Goal: Ask a question

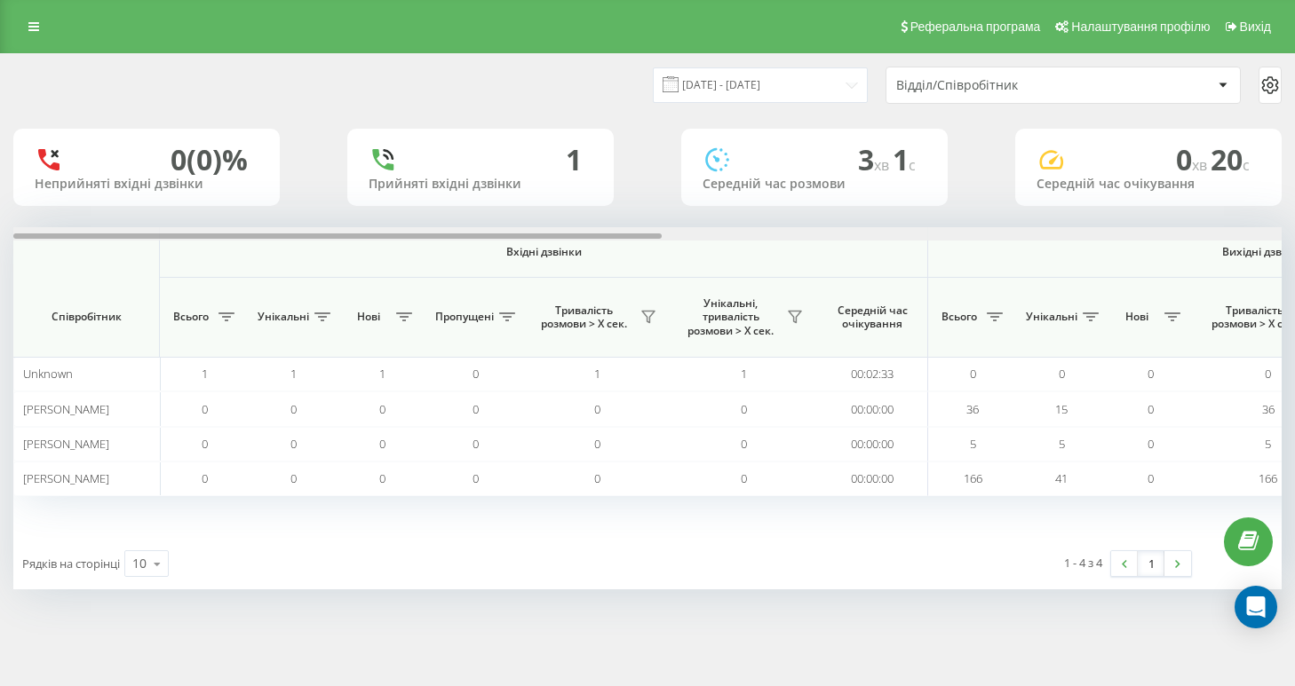
scroll to position [0, 1210]
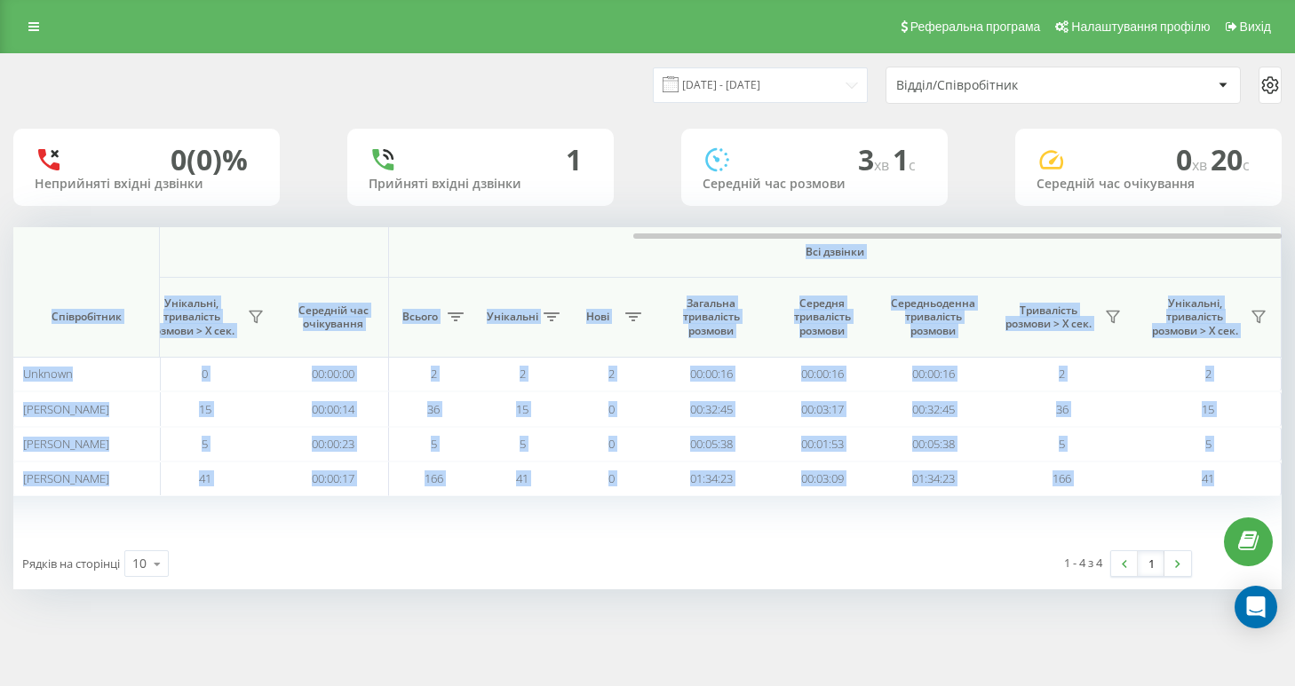
drag, startPoint x: 437, startPoint y: 248, endPoint x: 720, endPoint y: 270, distance: 284.2
click at [720, 270] on div "Вхідні дзвінки Вихідні дзвінки Всі дзвінки Співробітник Всього Унікальні Нові П…" at bounding box center [647, 382] width 1268 height 311
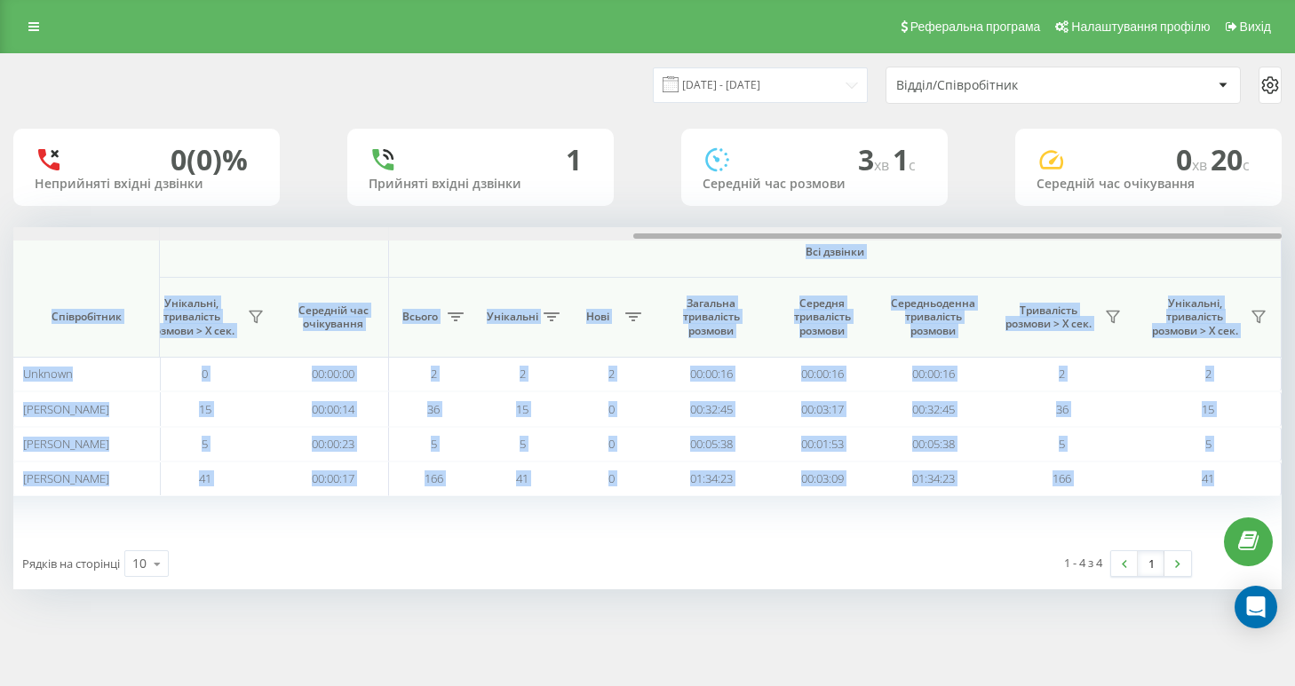
click at [709, 239] on div at bounding box center [957, 236] width 648 height 5
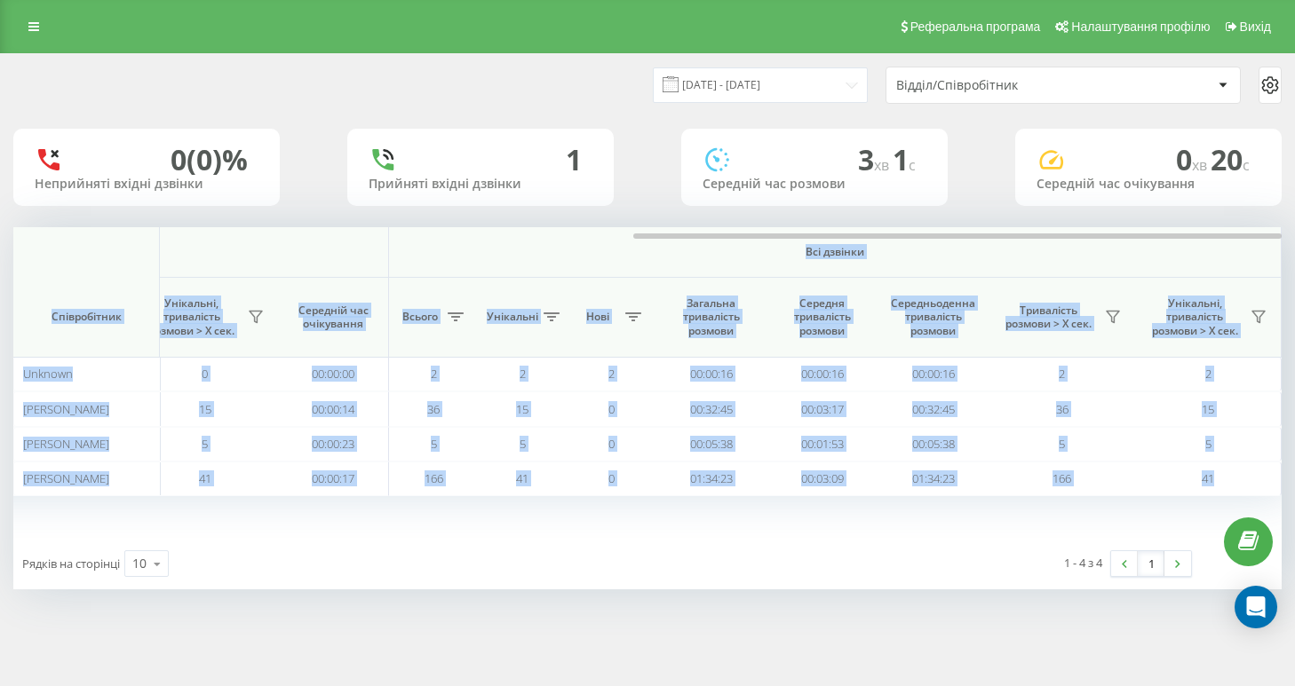
click at [920, 530] on div "Вхідні дзвінки Вихідні дзвінки Всі дзвінки Співробітник Всього Унікальні Нові П…" at bounding box center [647, 382] width 1268 height 311
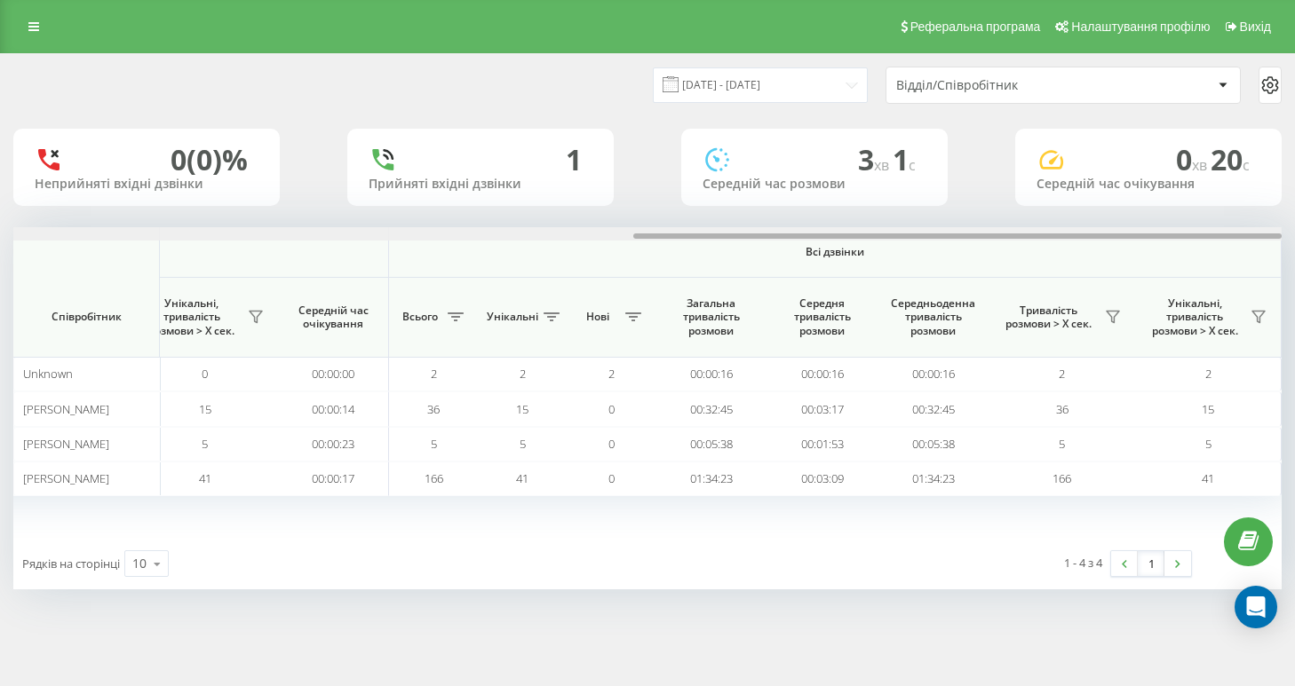
drag, startPoint x: 830, startPoint y: 250, endPoint x: 935, endPoint y: 263, distance: 105.6
click at [935, 263] on div "Вхідні дзвінки Вихідні дзвінки Всі дзвінки Співробітник Всього Унікальні Нові П…" at bounding box center [647, 382] width 1268 height 311
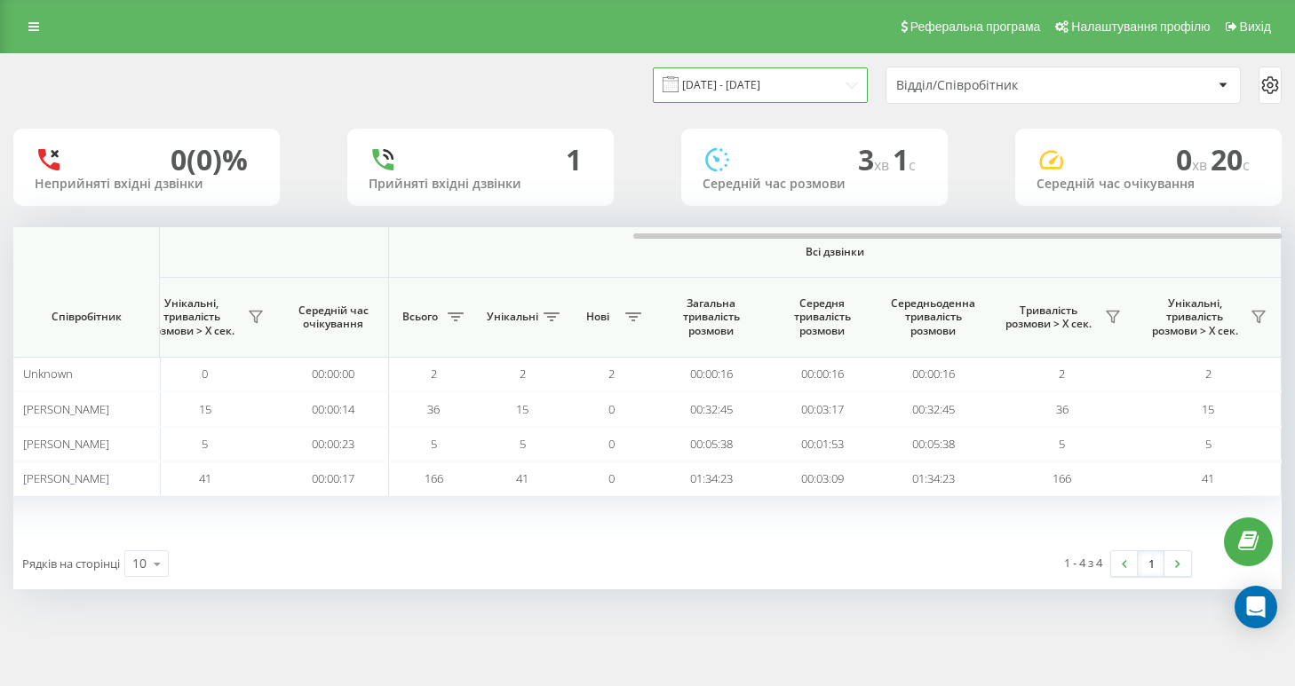
click at [785, 96] on input "18.08.2025 - 18.08.2025" at bounding box center [760, 84] width 215 height 35
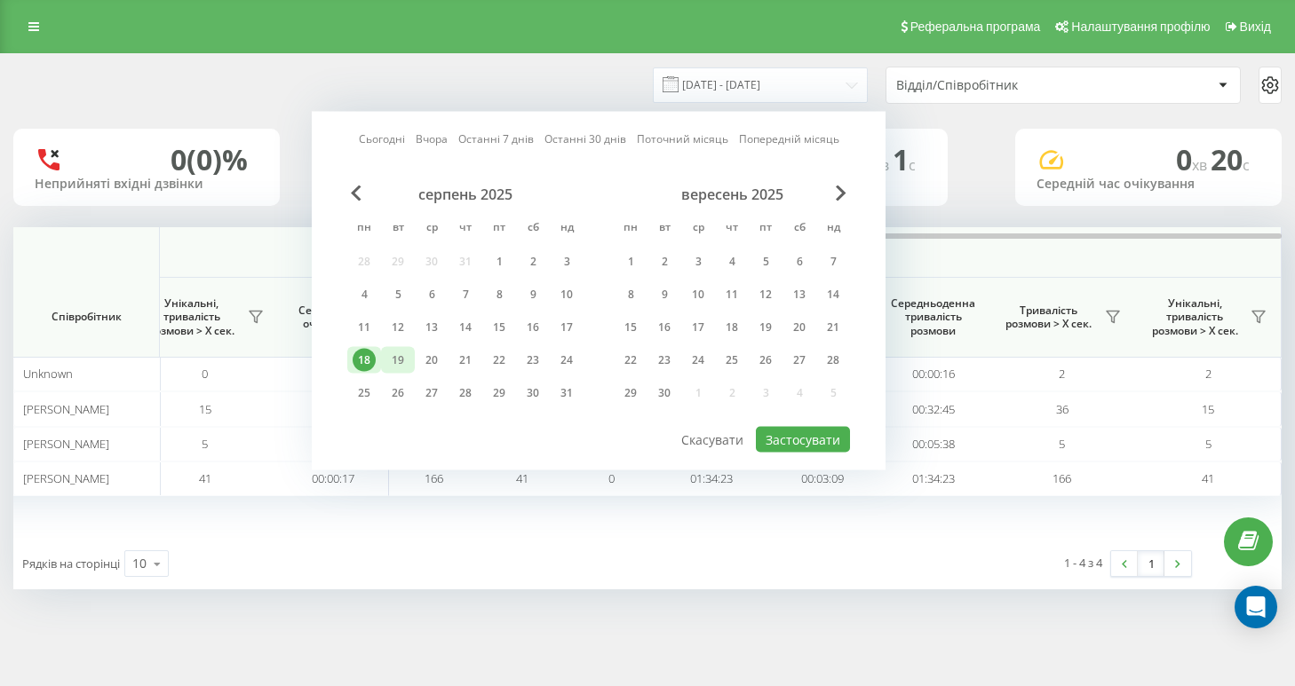
click at [409, 372] on div "19" at bounding box center [397, 360] width 23 height 23
click at [778, 449] on button "Застосувати" at bounding box center [803, 440] width 94 height 26
type input "19.08.2025 - 19.08.2025"
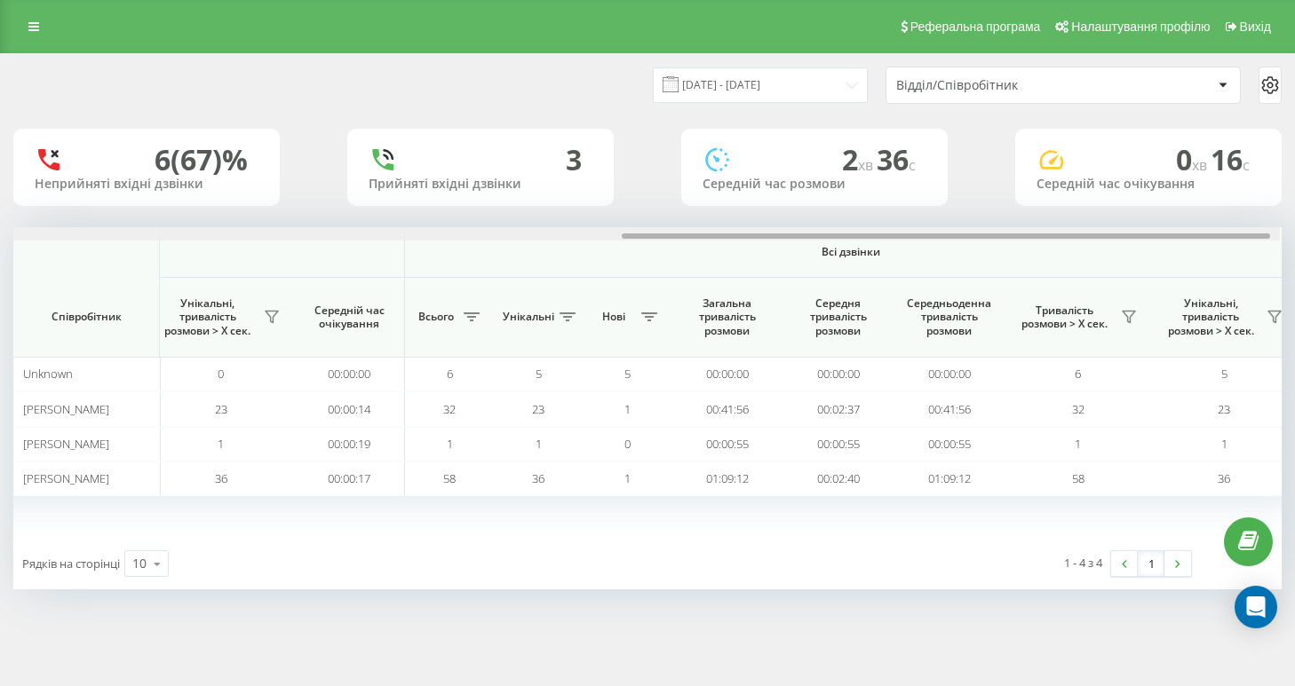
scroll to position [0, 1197]
drag, startPoint x: 559, startPoint y: 235, endPoint x: 1172, endPoint y: 279, distance: 615.2
click at [1172, 279] on div "Вхідні дзвінки Вихідні дзвінки Всі дзвінки Співробітник Всього Унікальні Нові П…" at bounding box center [647, 382] width 1268 height 311
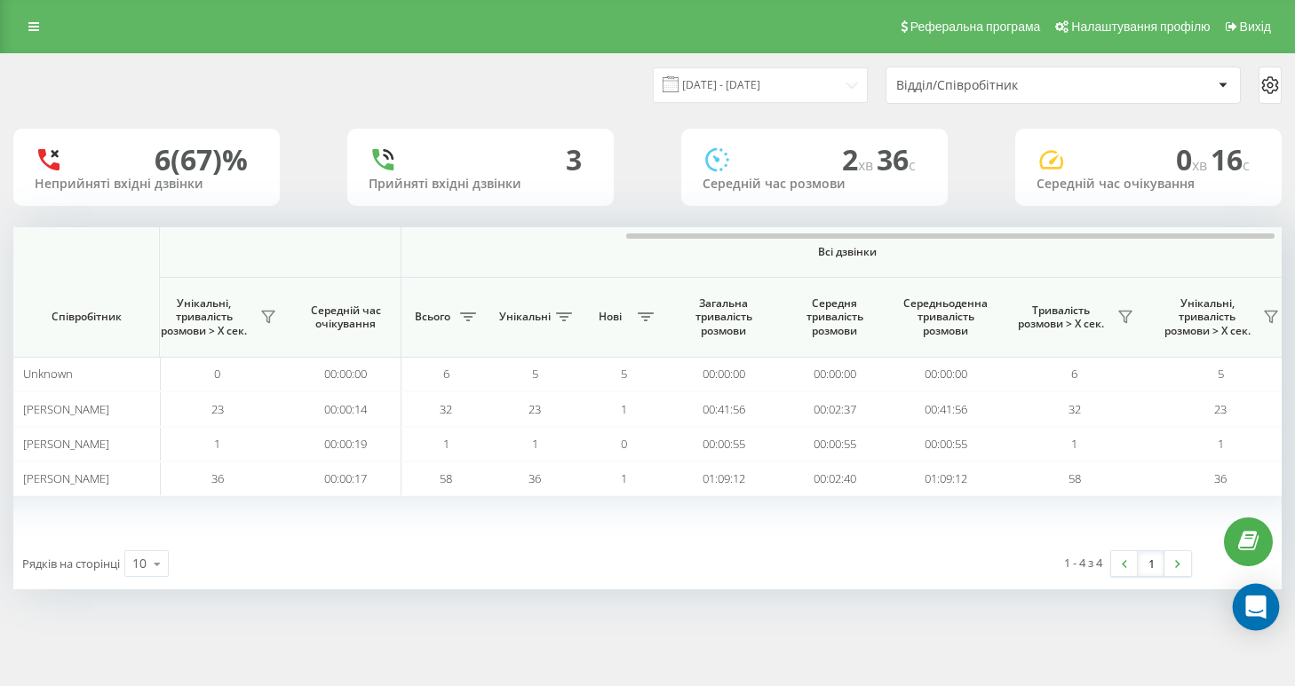
click at [1265, 605] on icon "Open Intercom Messenger" at bounding box center [1255, 607] width 23 height 23
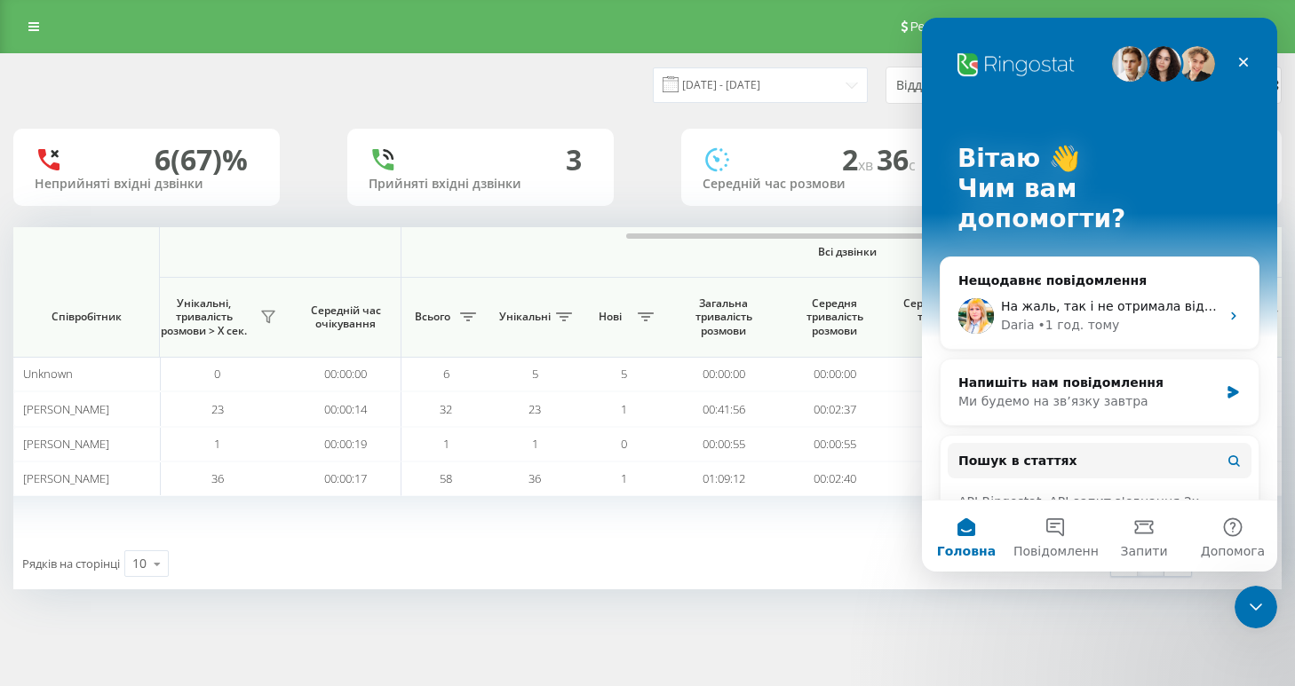
scroll to position [0, 0]
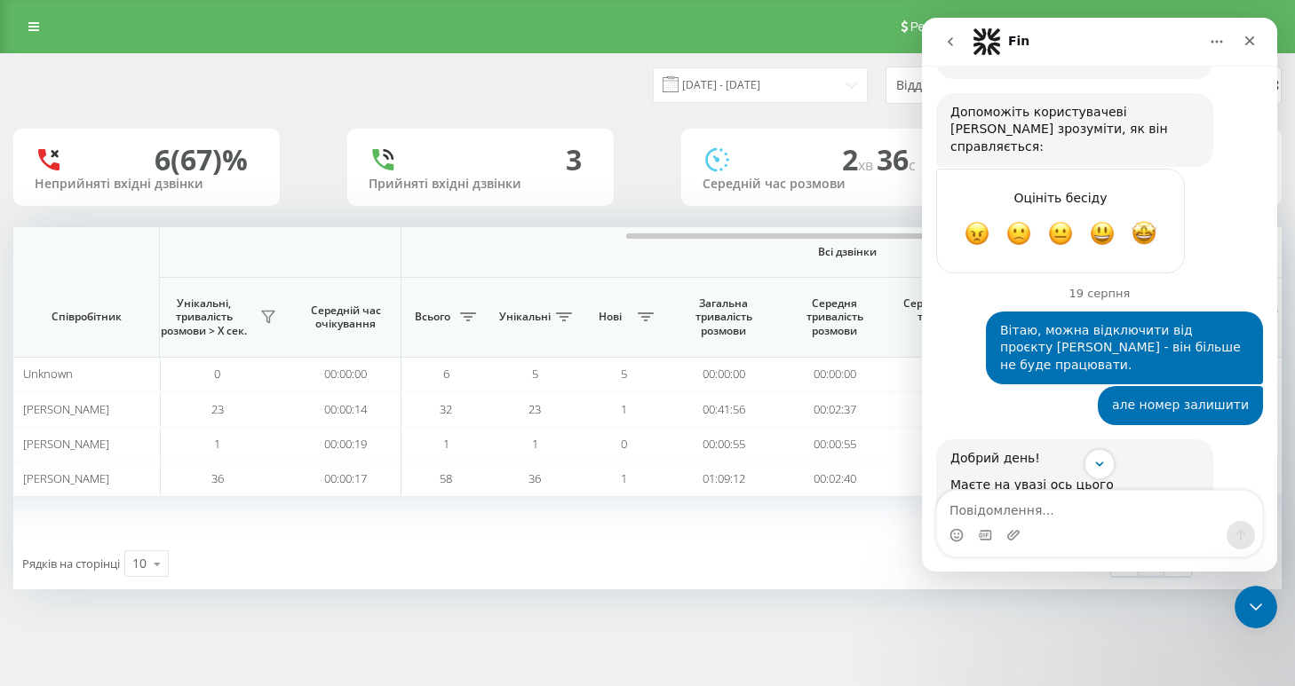
scroll to position [4488, 0]
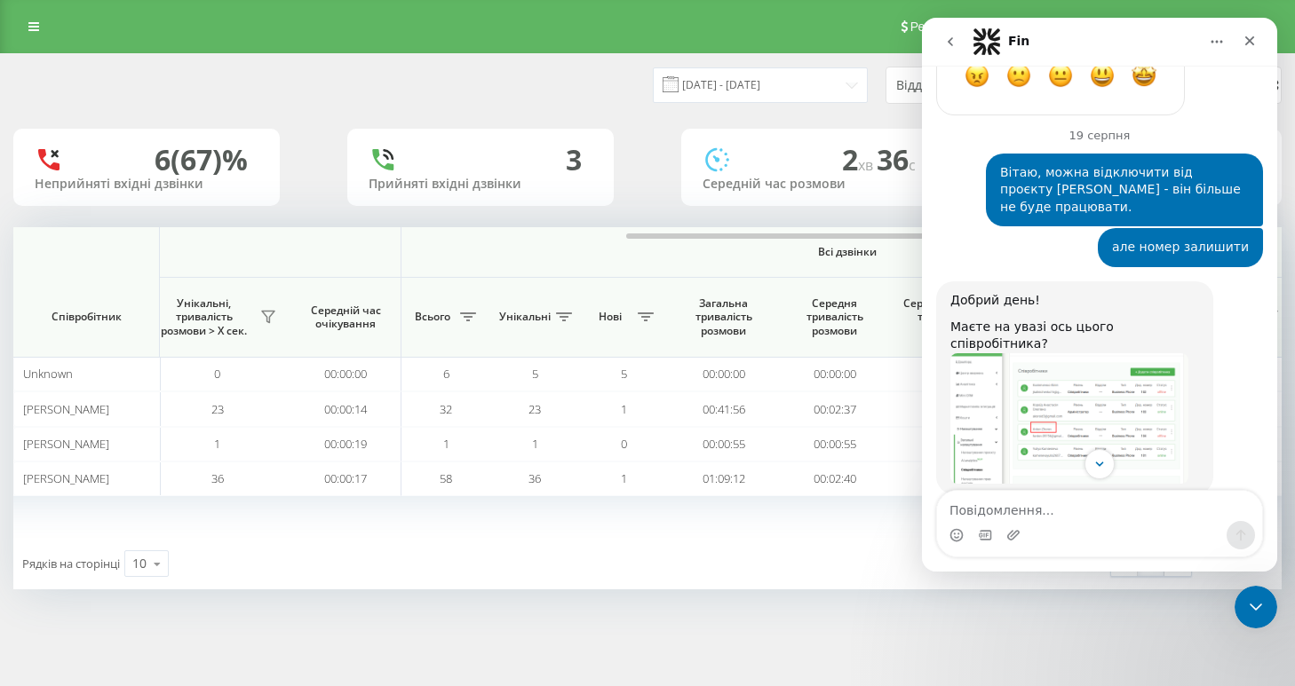
click at [1045, 616] on img "Daria каже…" at bounding box center [1069, 682] width 238 height 133
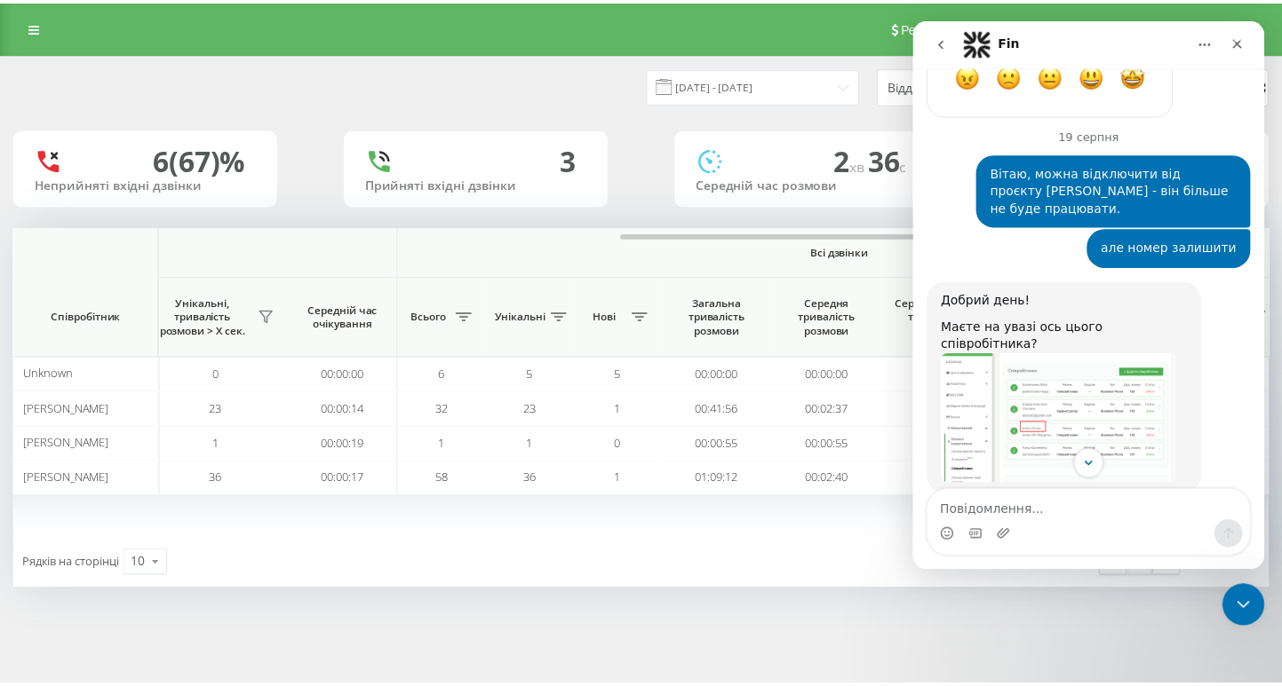
scroll to position [0, 0]
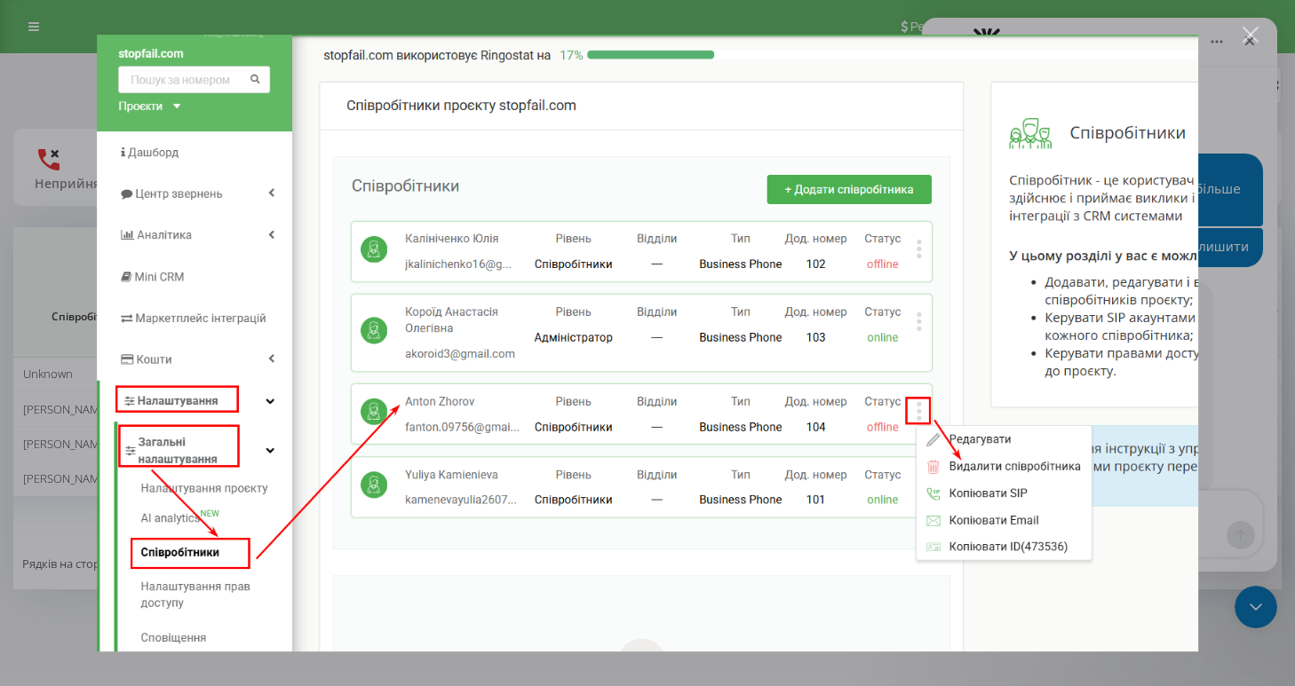
click at [1230, 290] on div "Месенджер Intercom" at bounding box center [647, 343] width 1295 height 686
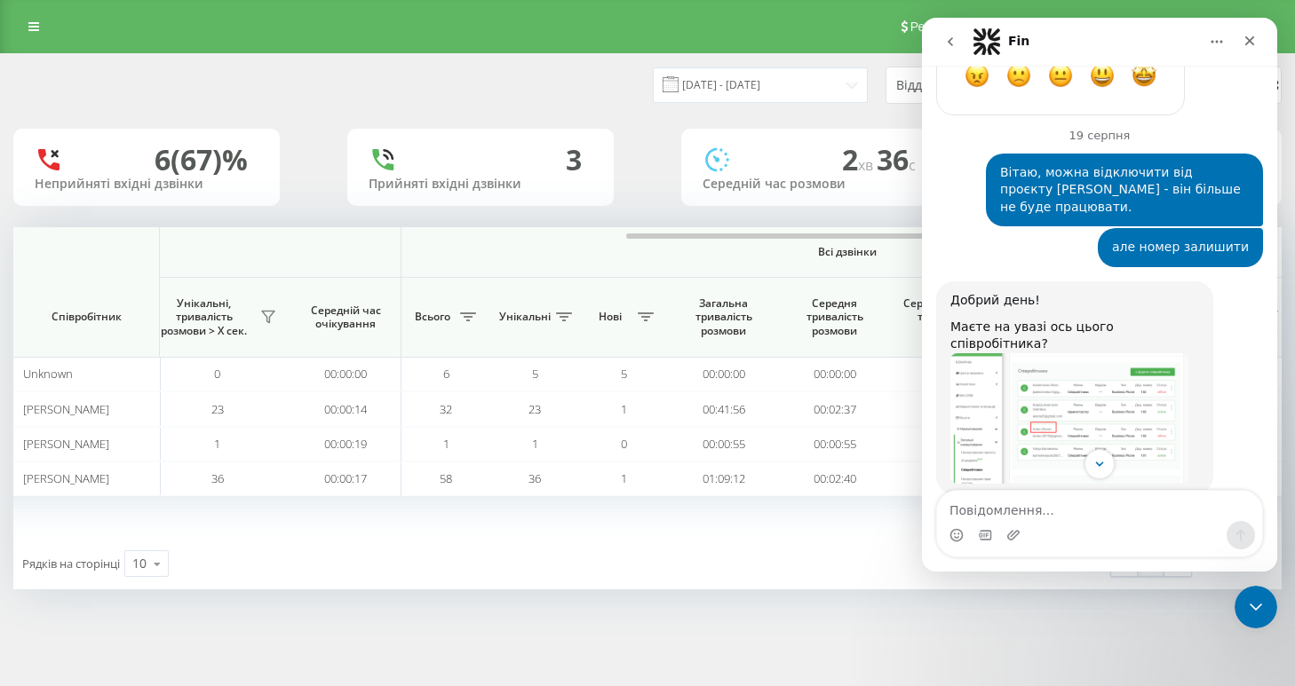
click at [14, 25] on div "Реферальна програма Налаштування профілю Вихід" at bounding box center [647, 26] width 1295 height 53
click at [27, 34] on link at bounding box center [34, 26] width 32 height 25
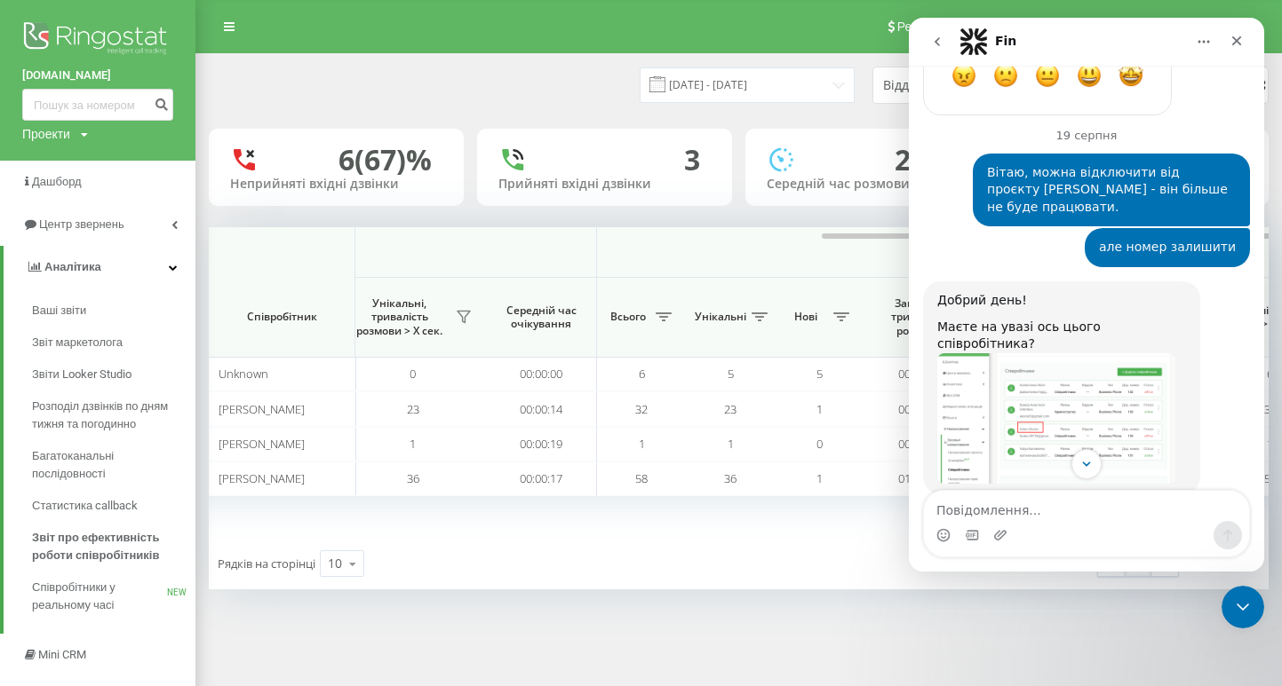
click at [1019, 616] on img "Daria каже…" at bounding box center [1056, 682] width 238 height 133
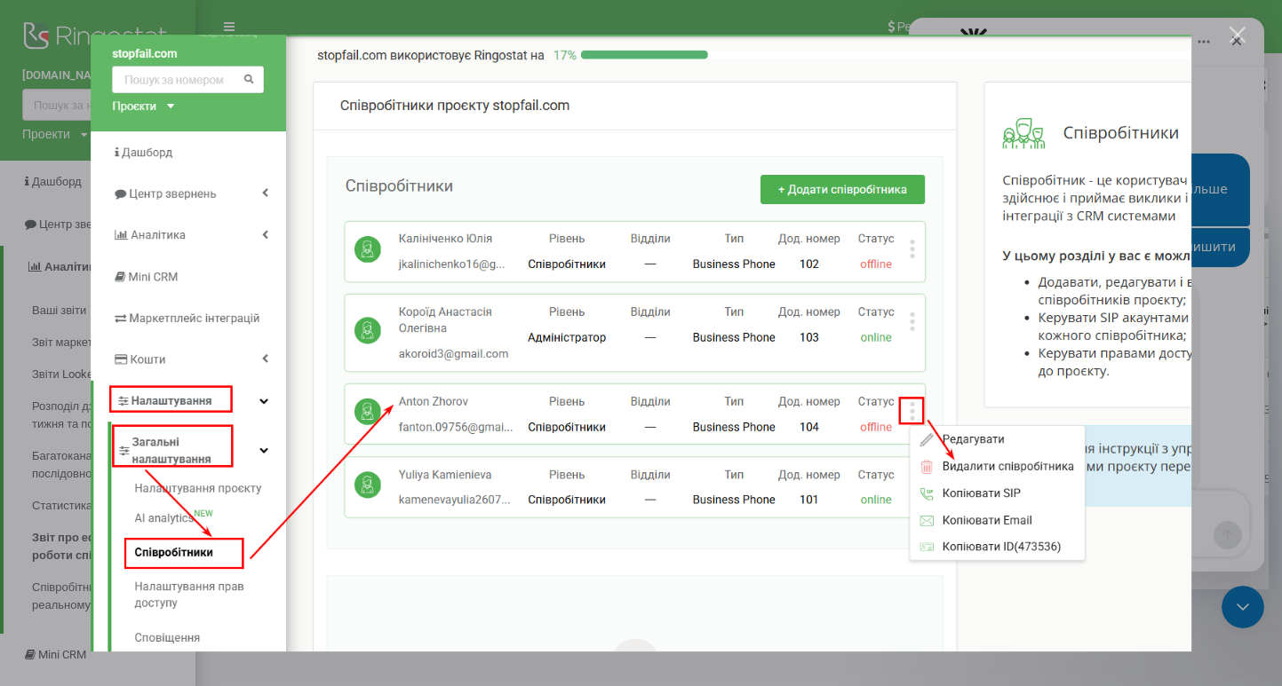
click at [1225, 301] on div "Месенджер Intercom" at bounding box center [641, 343] width 1282 height 686
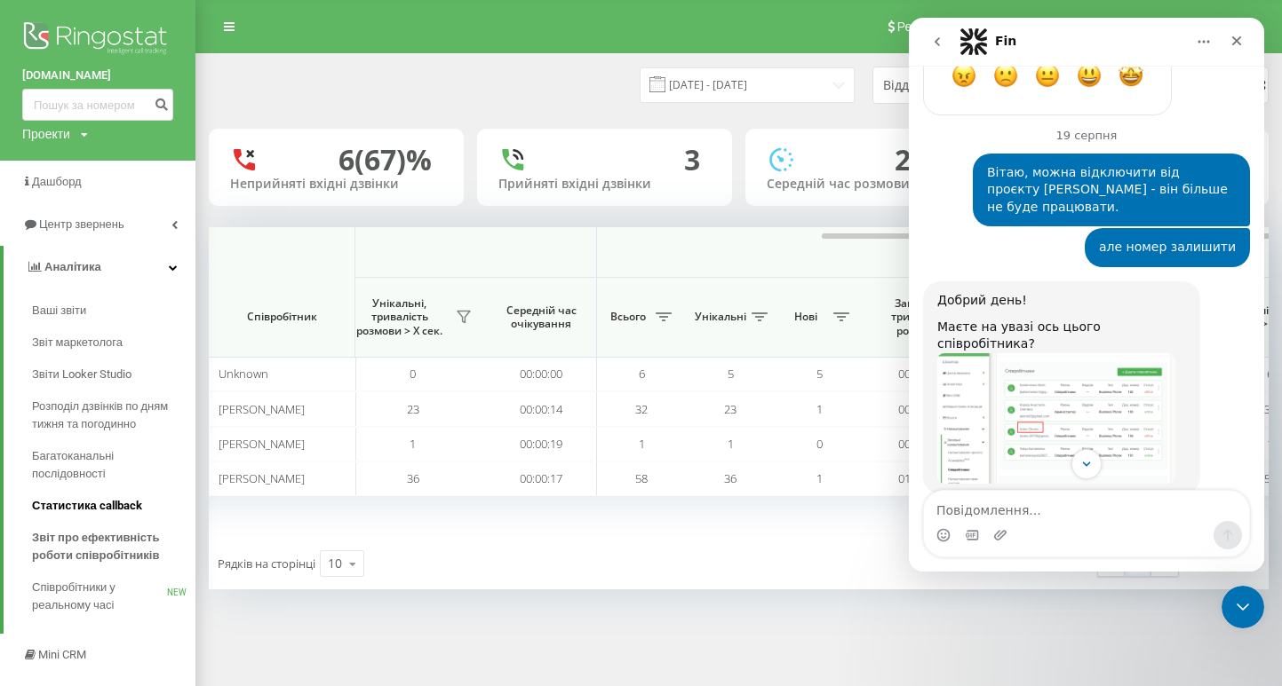
scroll to position [161, 0]
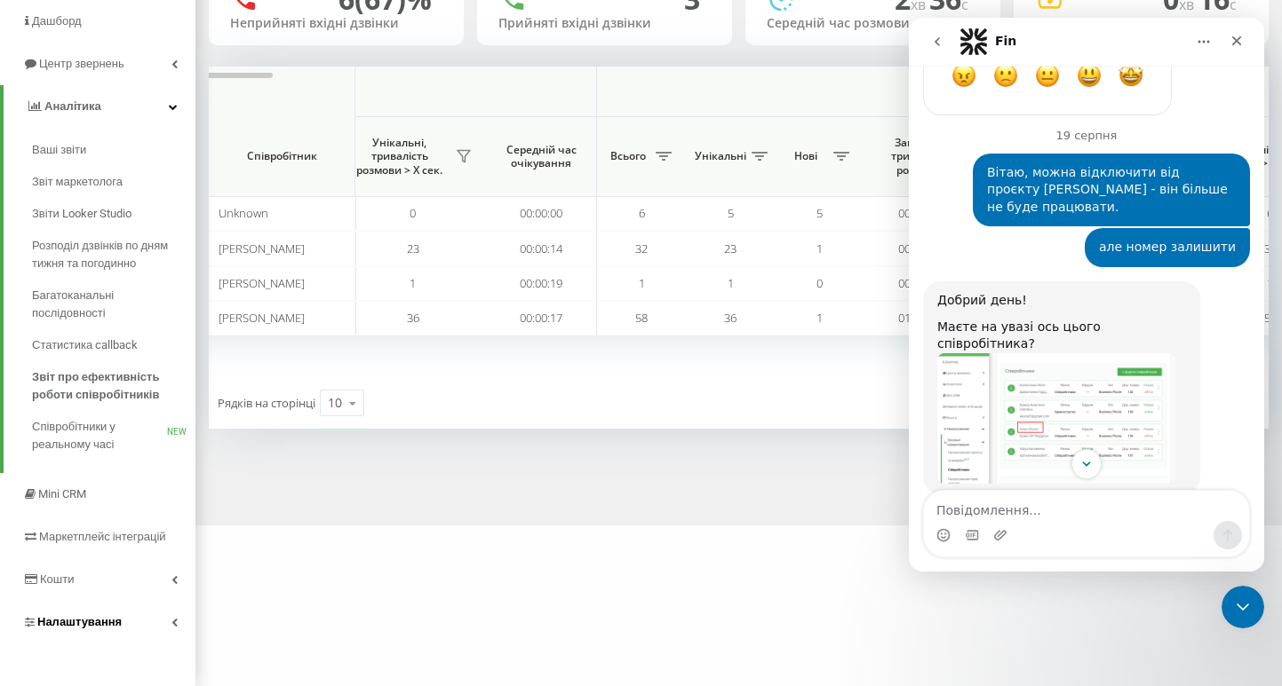
click at [68, 625] on span "Налаштування" at bounding box center [79, 621] width 84 height 13
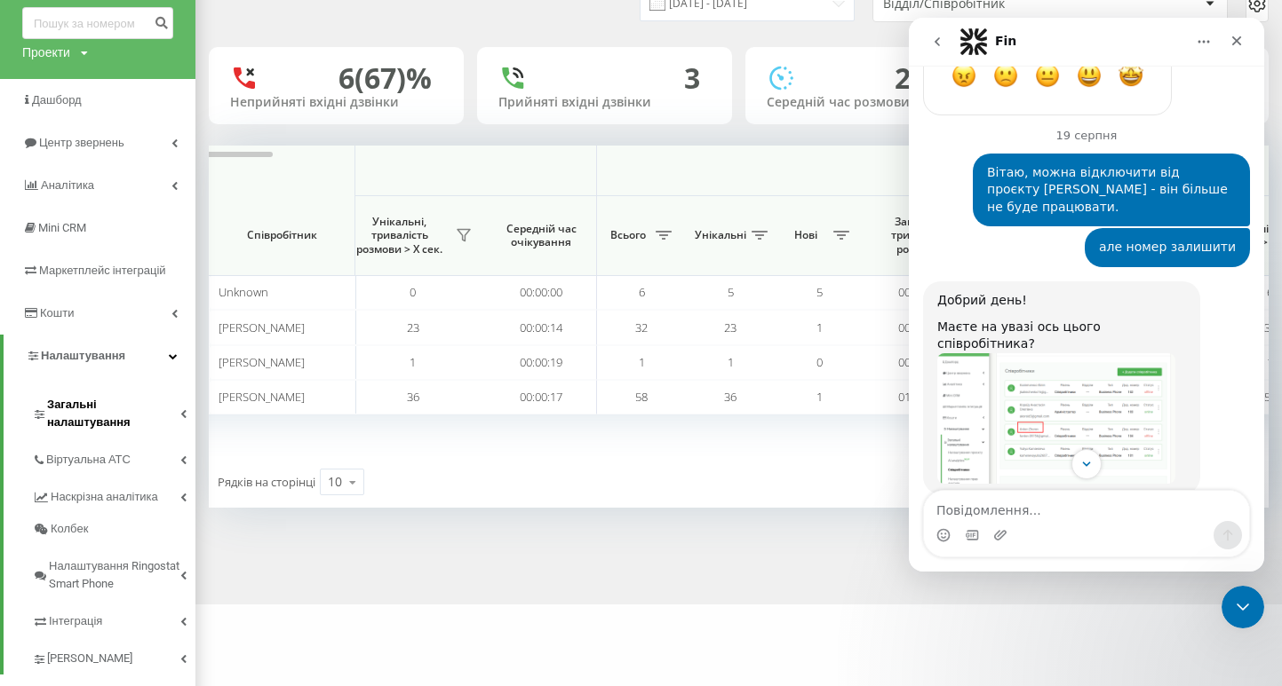
click at [107, 405] on link "Загальні налаштування" at bounding box center [113, 411] width 163 height 55
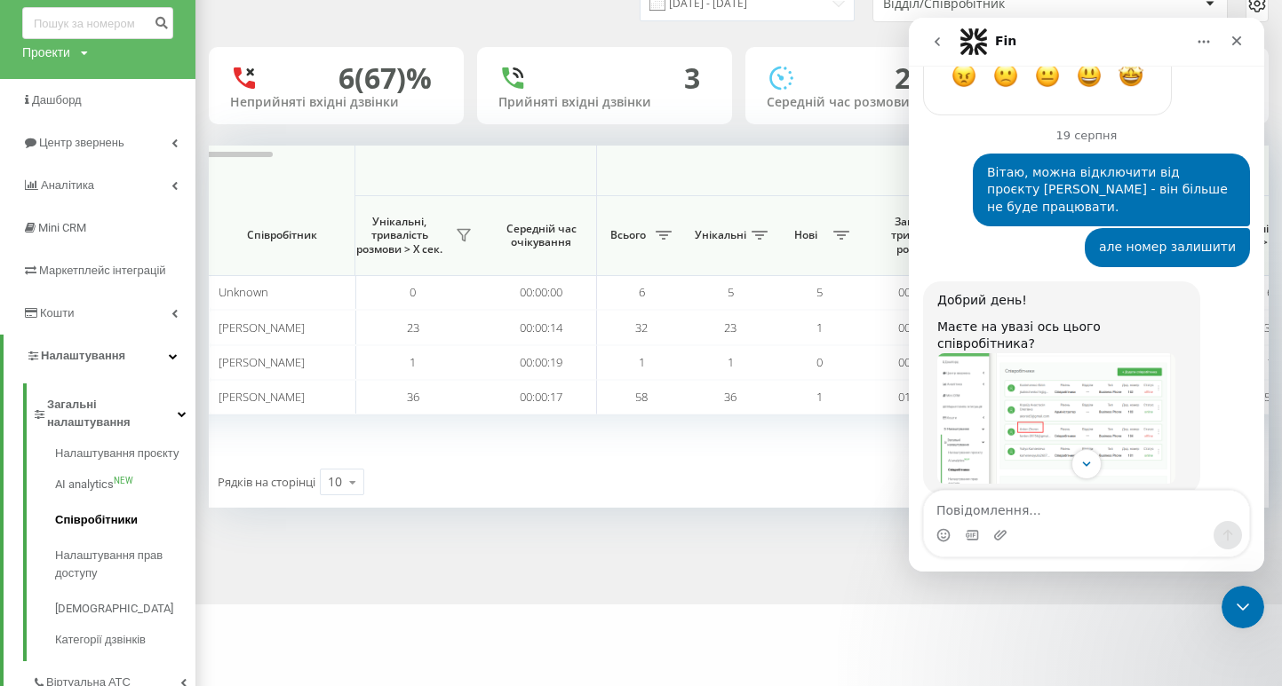
click at [95, 512] on span "Співробітники" at bounding box center [96, 521] width 83 height 18
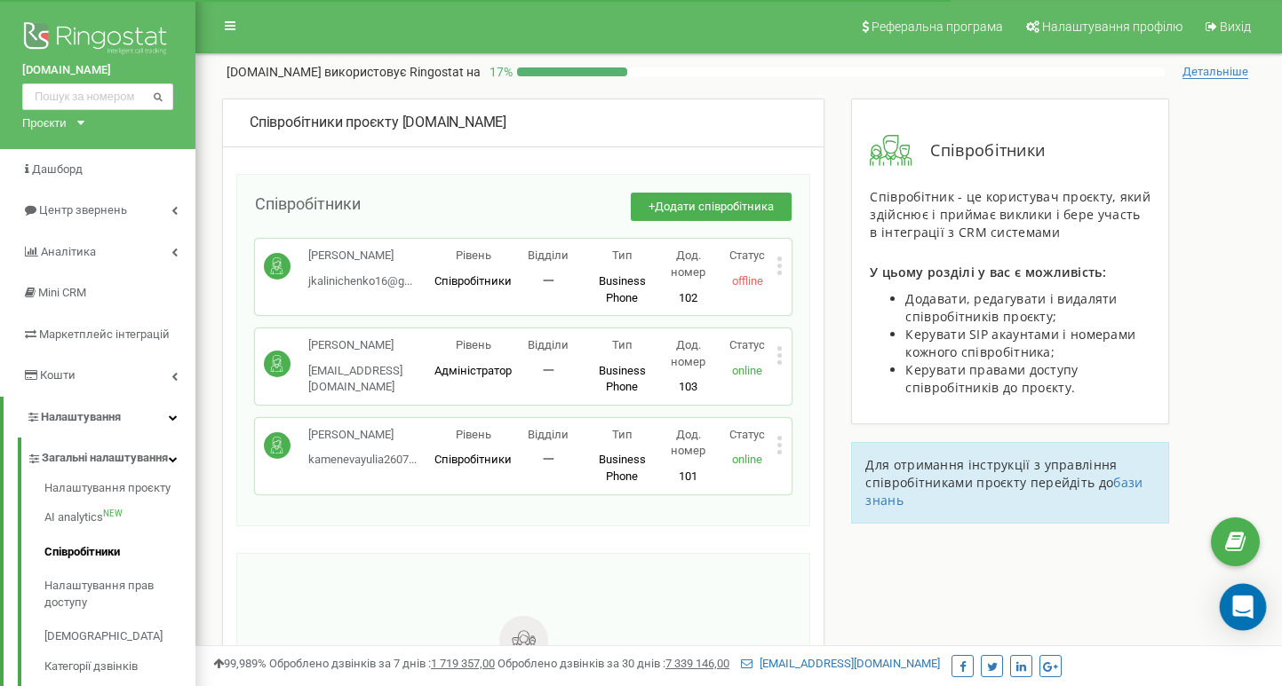
click at [1248, 607] on icon "Open Intercom Messenger" at bounding box center [1242, 607] width 20 height 23
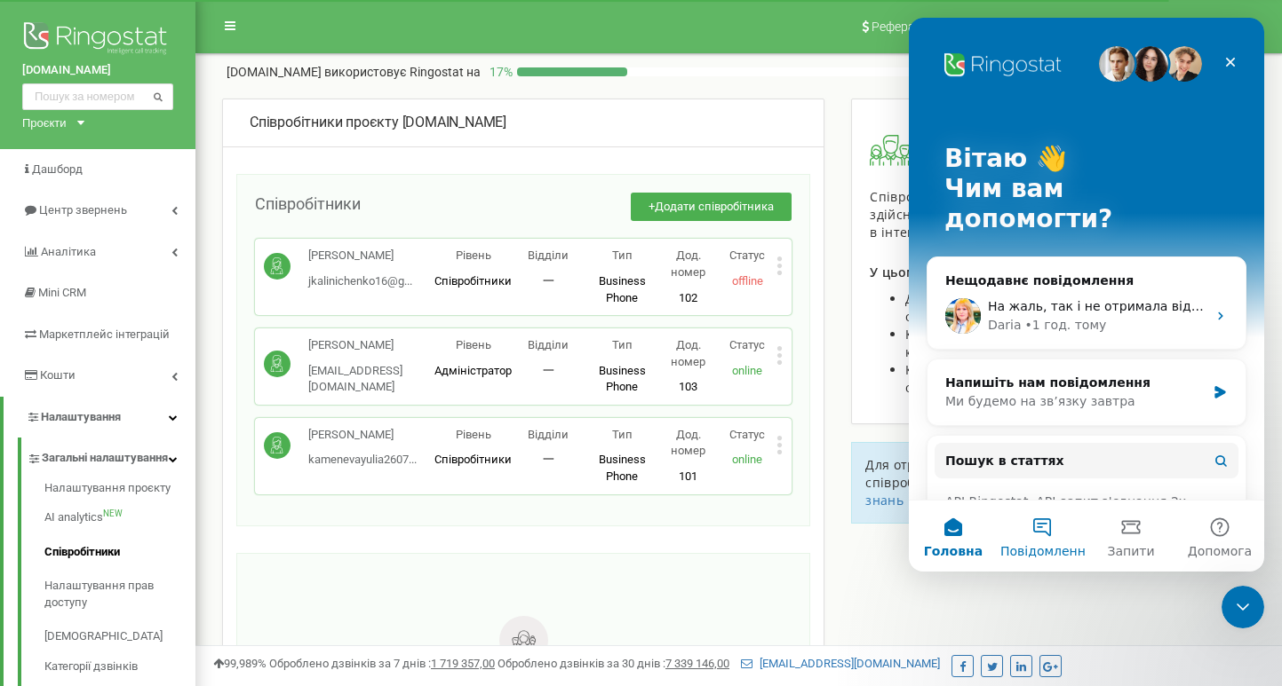
click at [1036, 520] on button "Повідомлення" at bounding box center [1041, 536] width 89 height 71
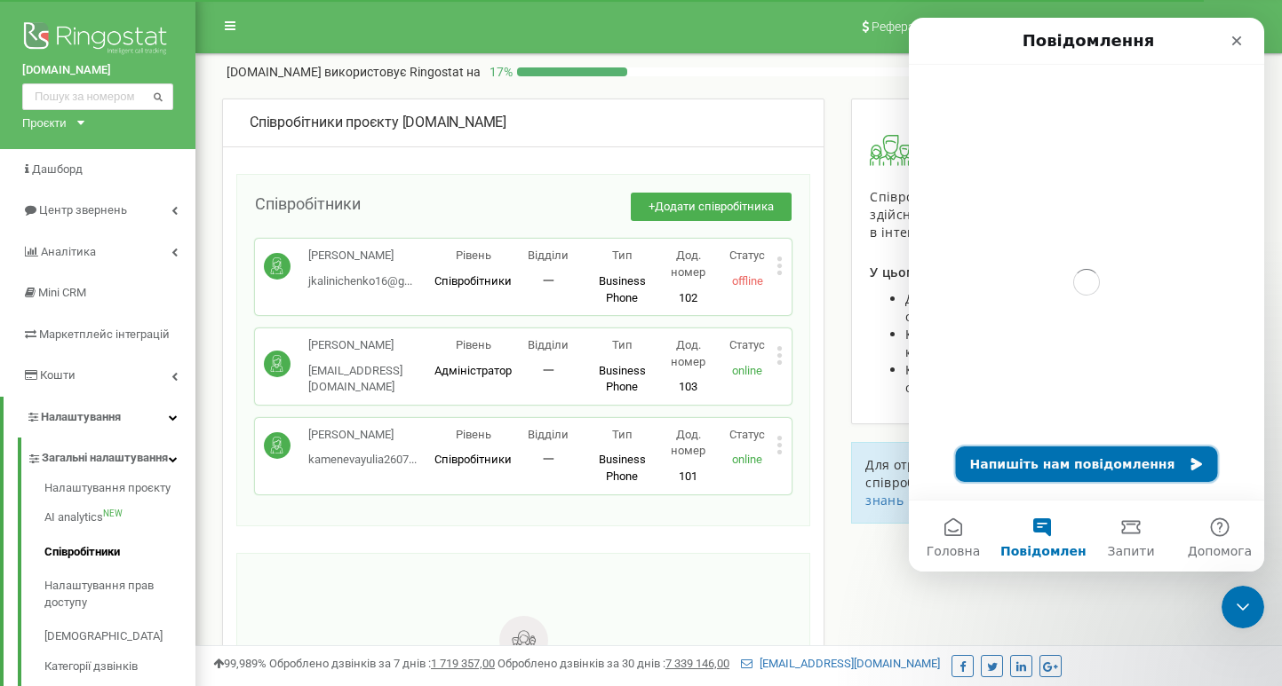
click at [1044, 454] on button "Напишіть нам повідомлення" at bounding box center [1087, 465] width 262 height 36
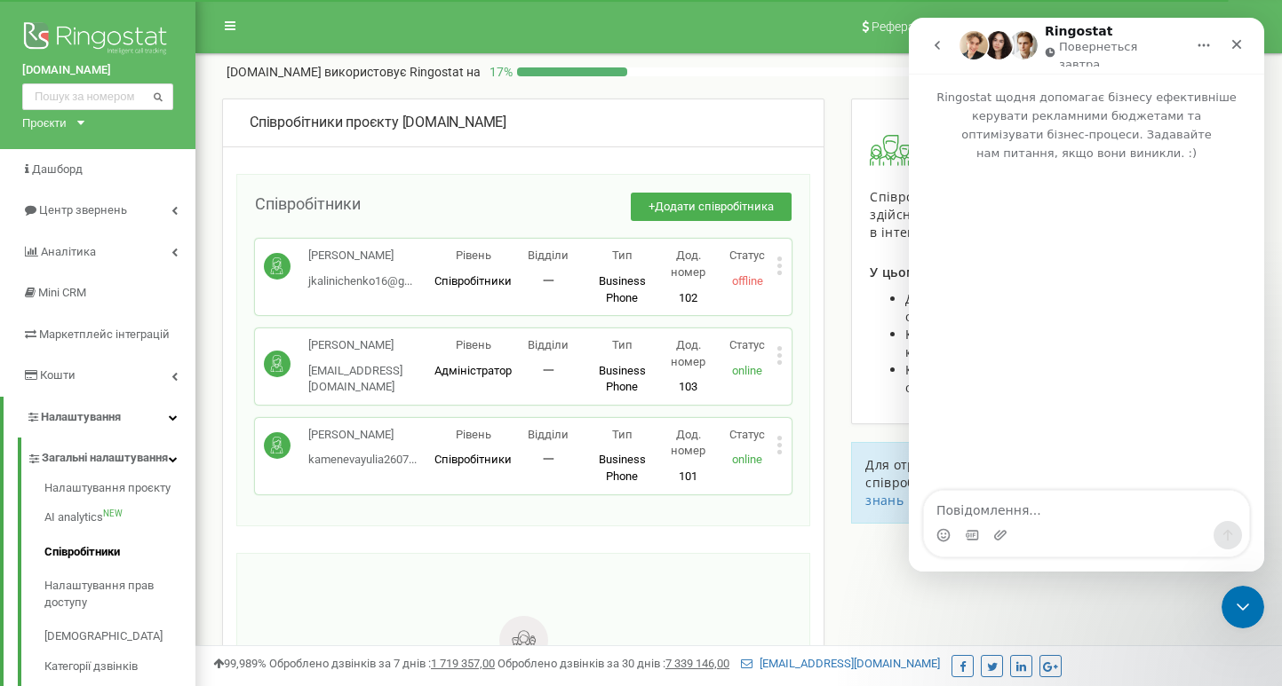
click at [1017, 514] on textarea "Повідомлення..." at bounding box center [1086, 506] width 325 height 30
type textarea "Вітаю"
type textarea "ме"
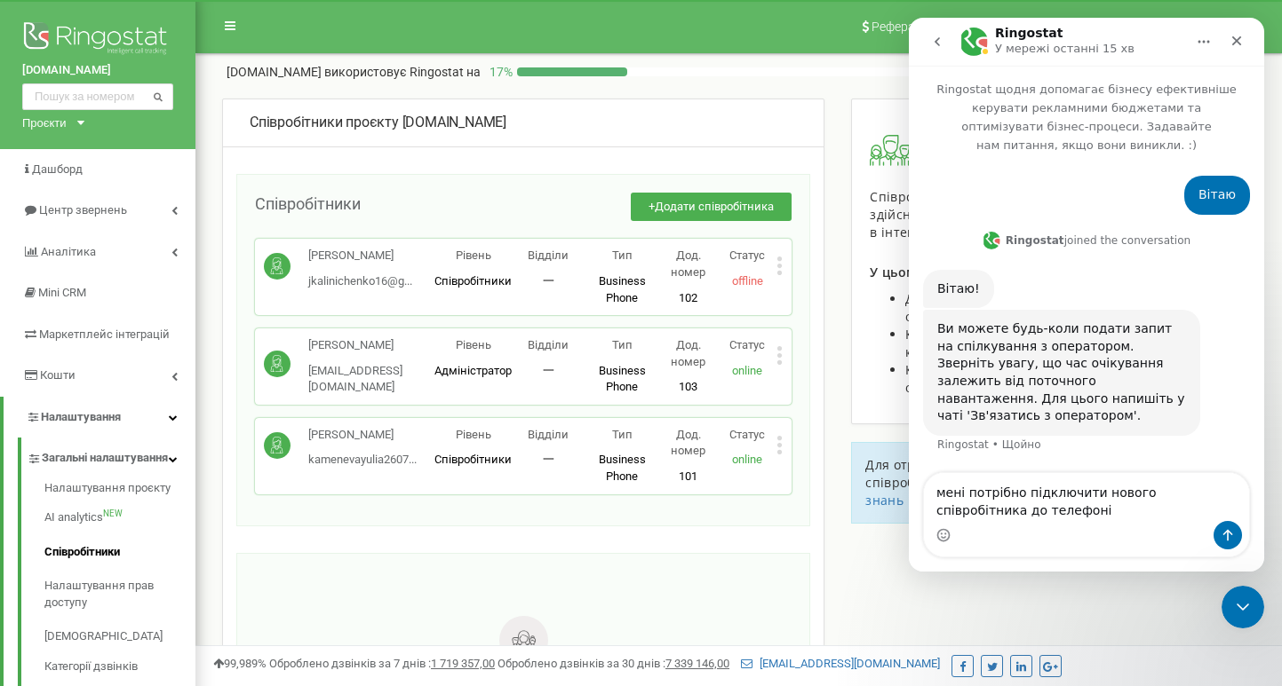
type textarea "мені потрібно підключити нового співробітника до телефонії"
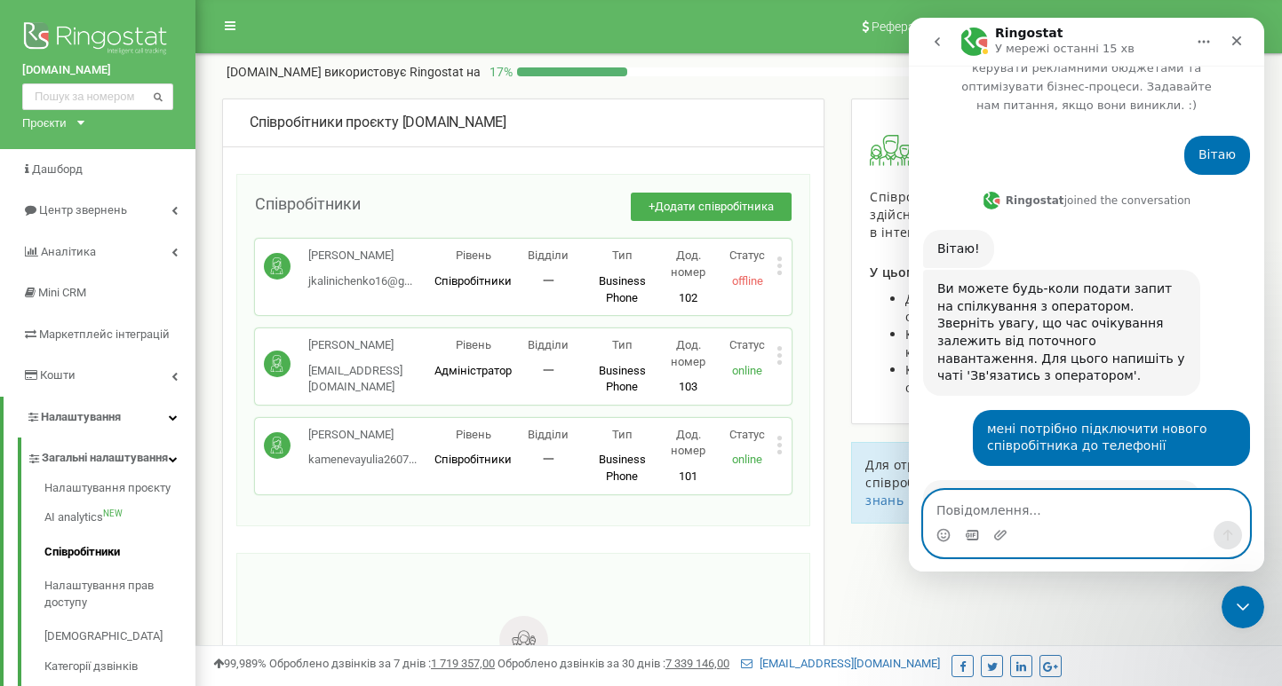
scroll to position [200, 0]
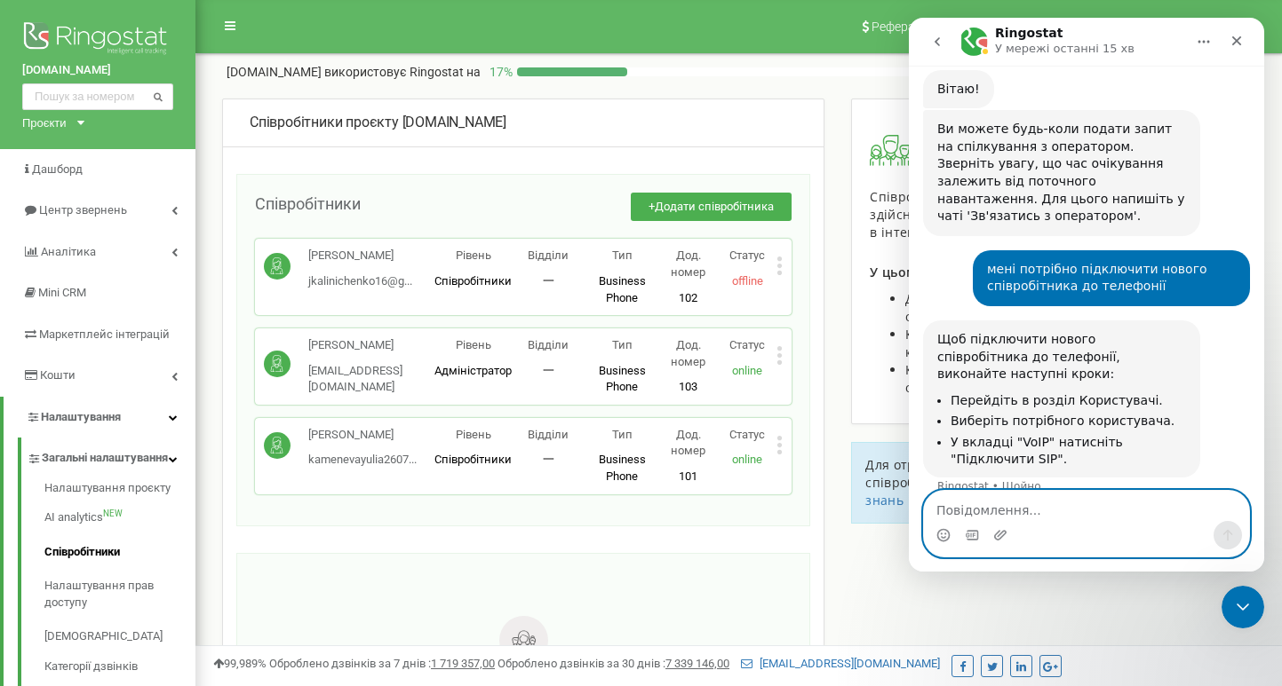
click at [972, 517] on textarea "Повідомлення..." at bounding box center [1086, 506] width 325 height 30
type textarea "підключить менеджера"
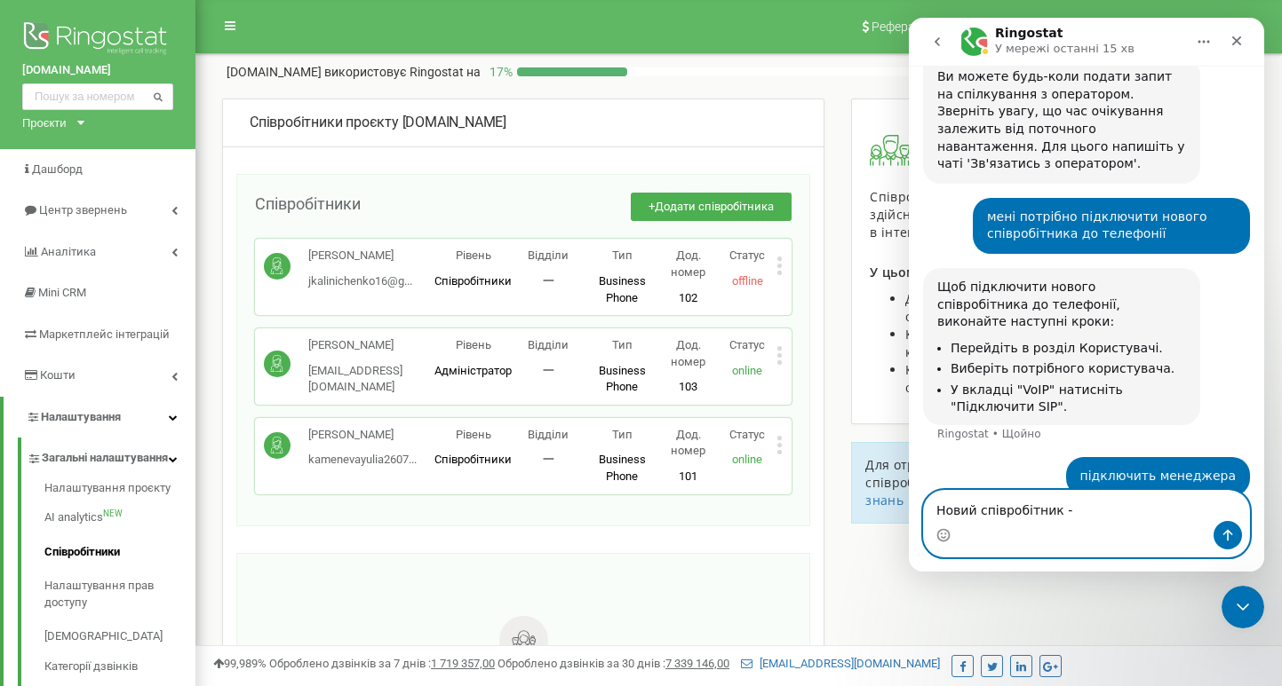
scroll to position [270, 0]
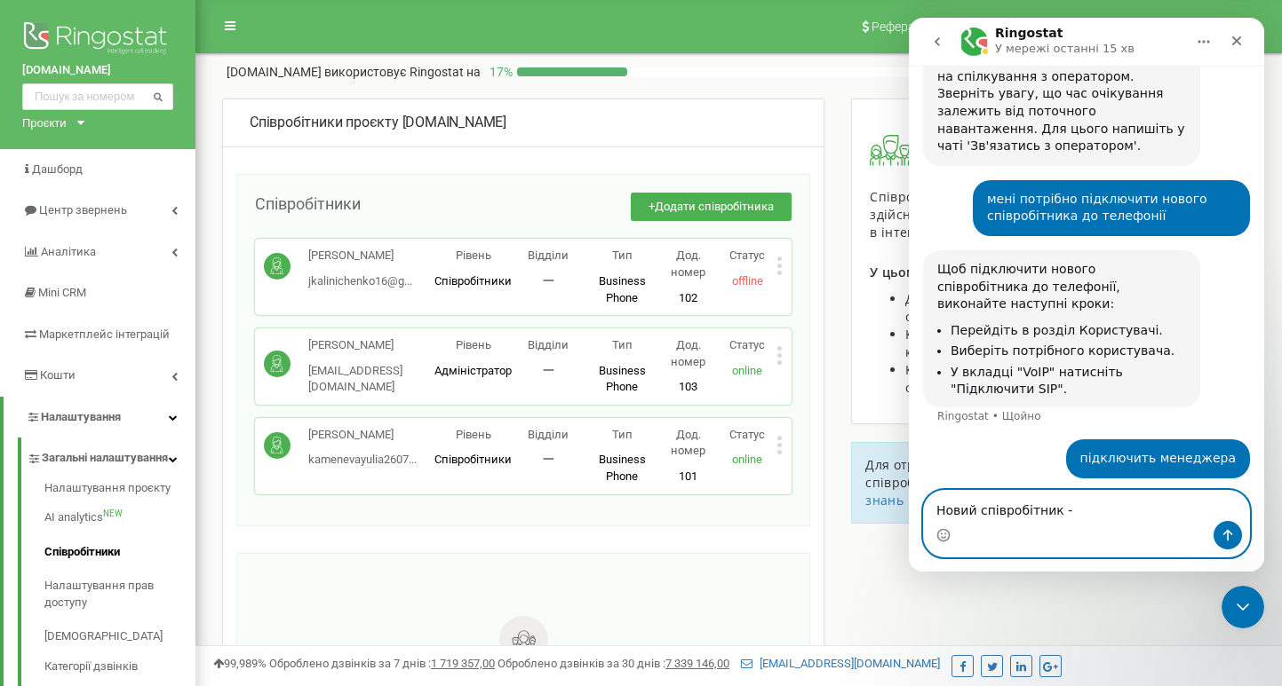
paste textarea "Anna Yurchenko"
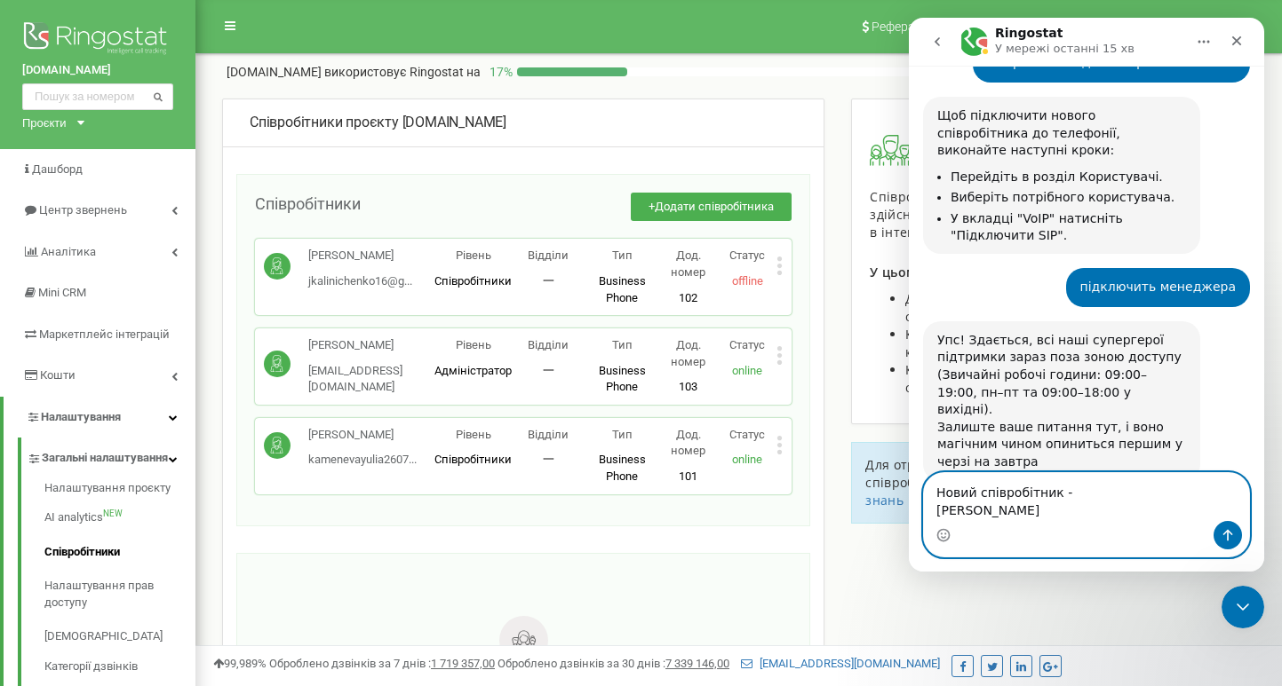
scroll to position [441, 0]
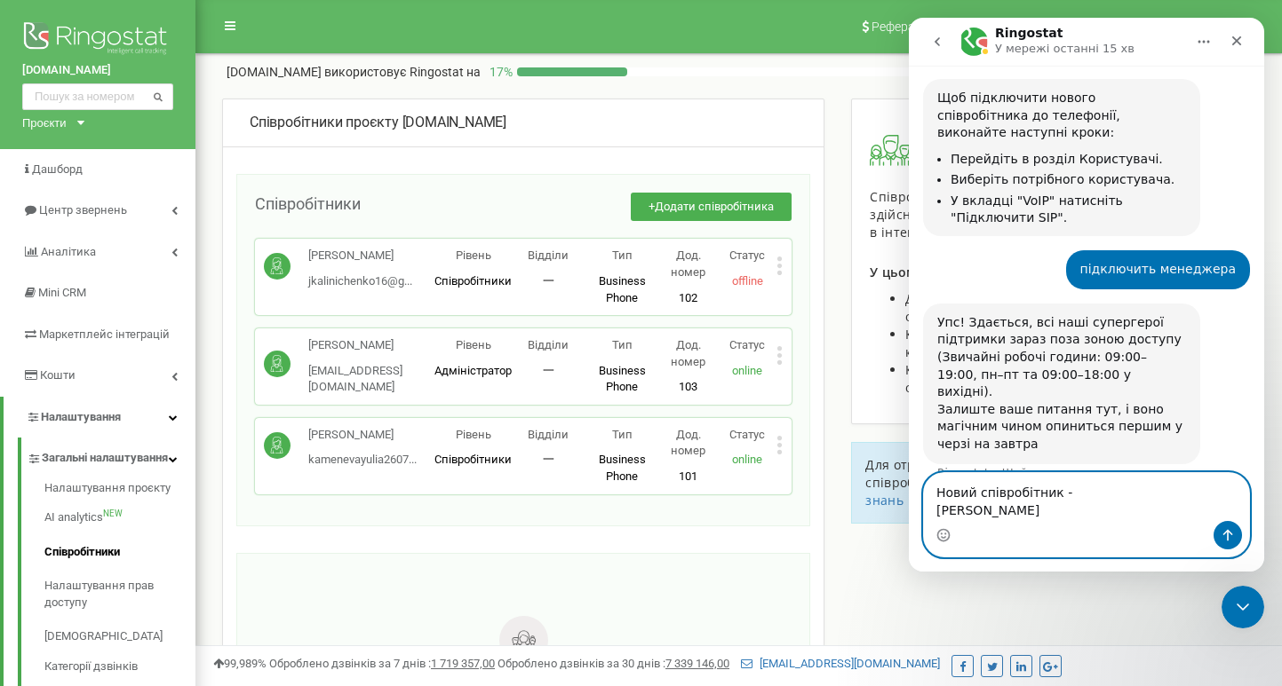
paste textarea "ania82185@gmail.com"
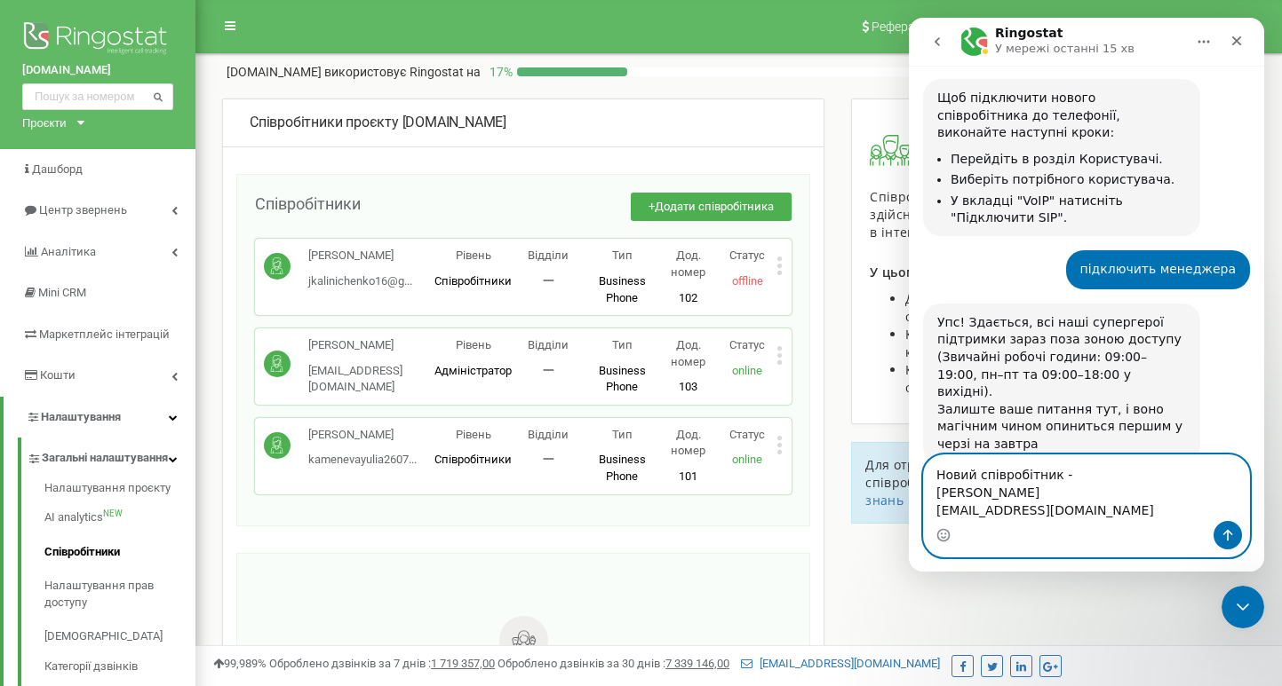
type textarea "Новий співробітник - Anna Yurchenko ania82185@gmail.com"
click at [1241, 533] on button "Надіслати повідомлення…" at bounding box center [1227, 535] width 28 height 28
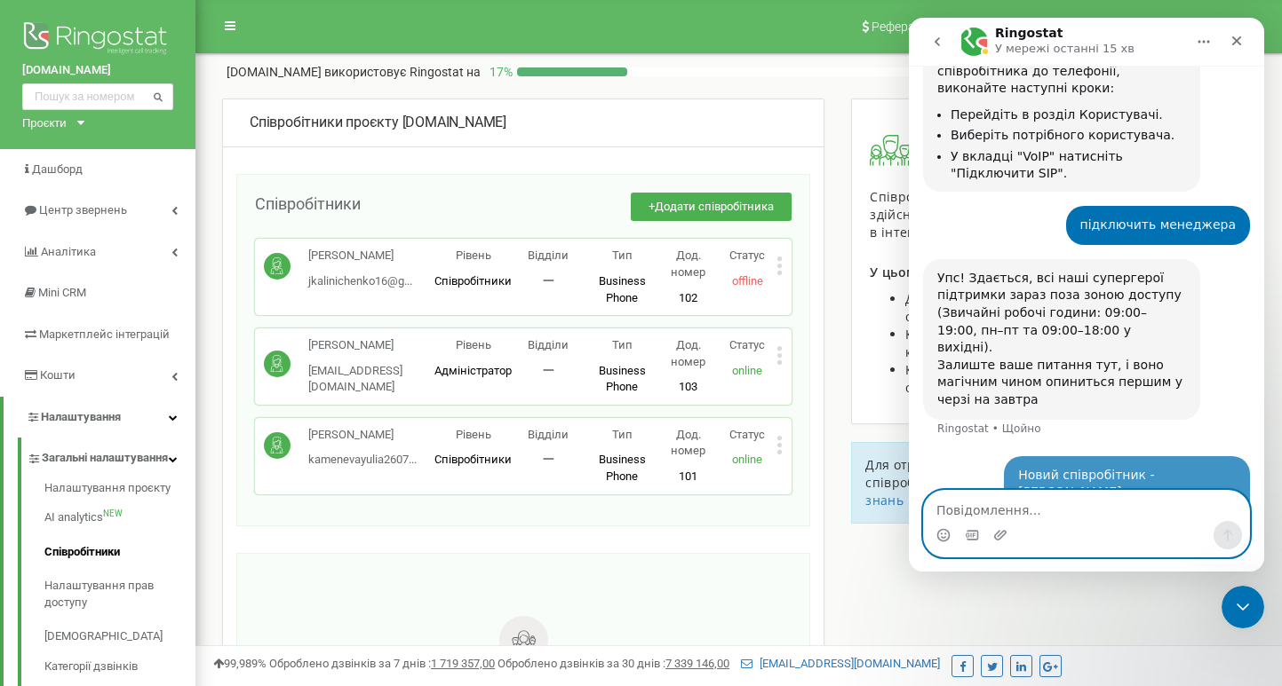
scroll to position [492, 0]
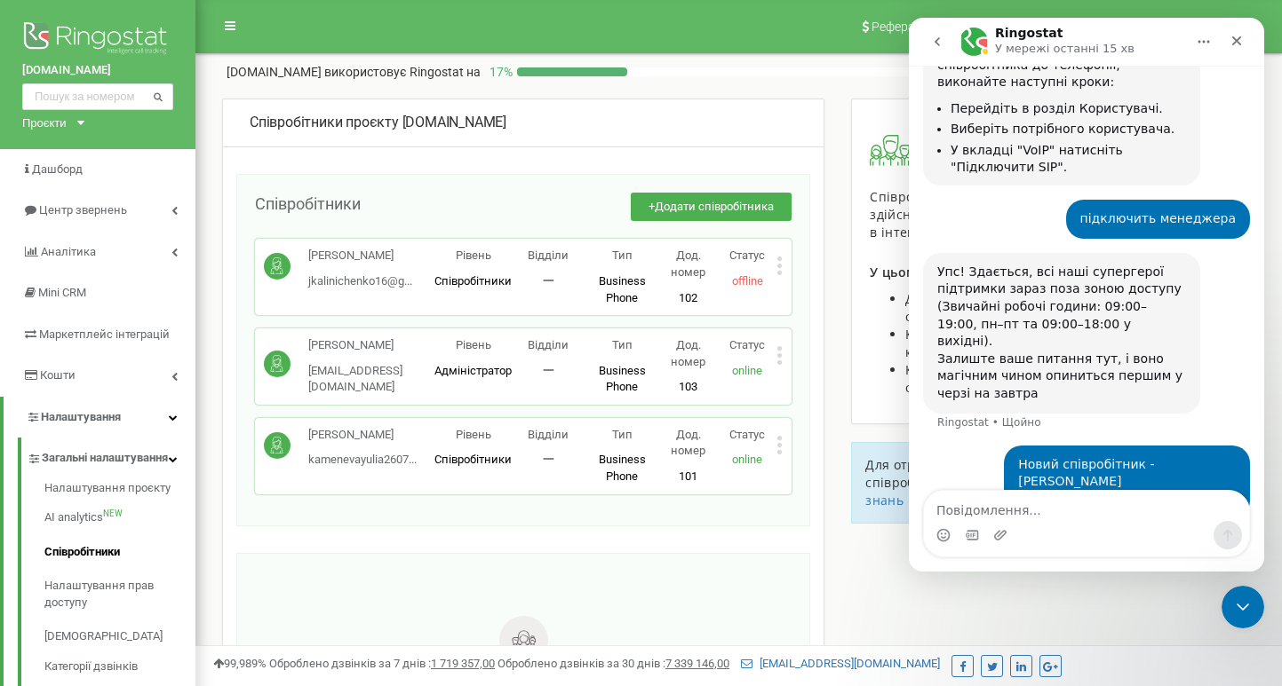
click at [875, 597] on div "Співробітники проєкту stopfail.com Співробітники + Додати співробітника Калініч…" at bounding box center [738, 525] width 1059 height 853
click at [100, 558] on link "Співробітники" at bounding box center [119, 553] width 151 height 35
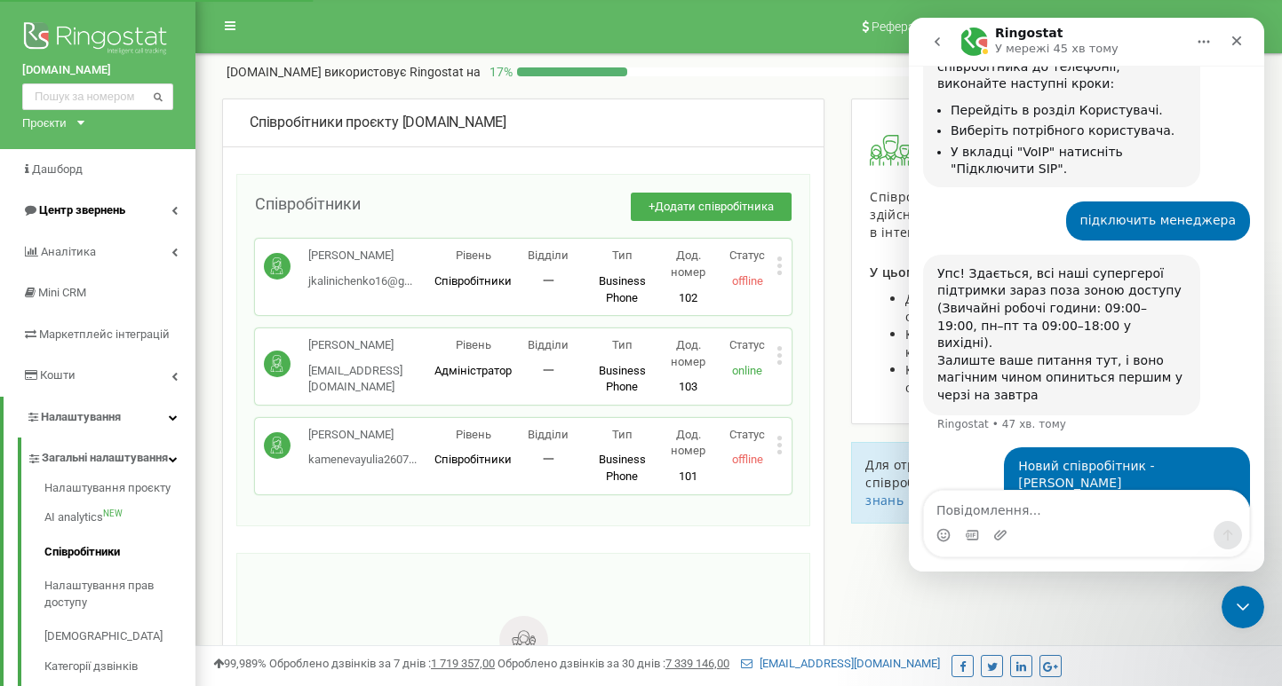
scroll to position [492, 0]
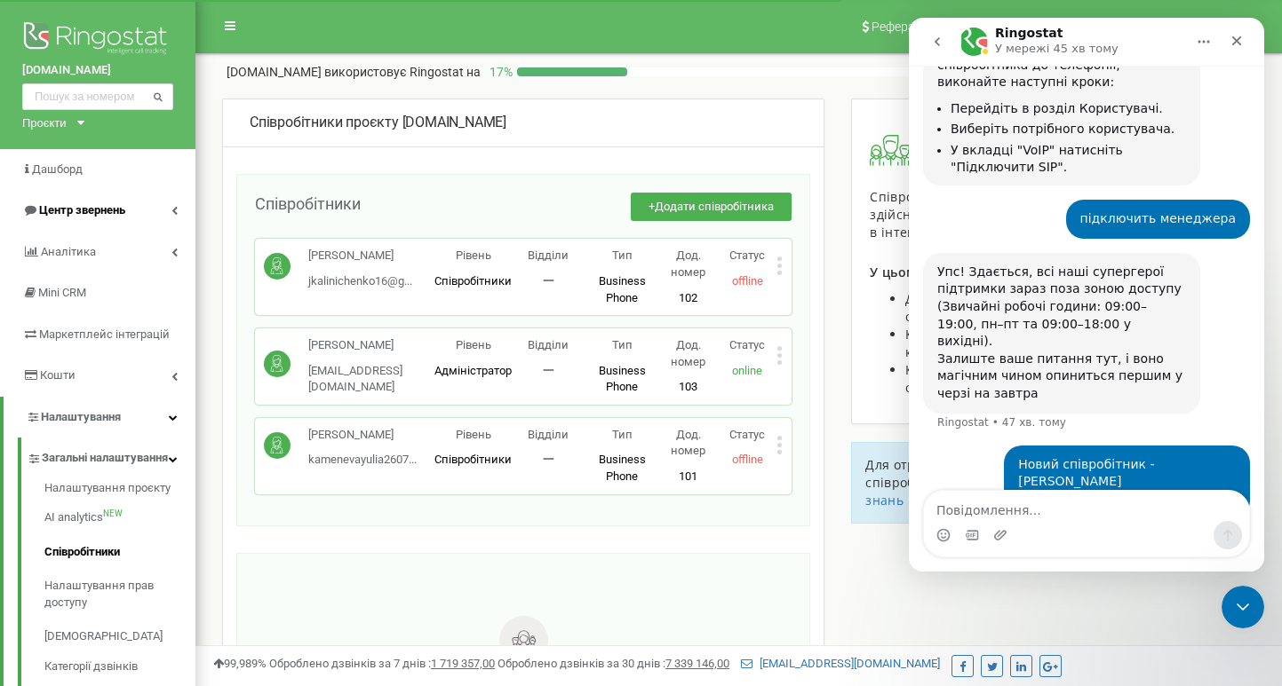
click at [52, 213] on span "Центр звернень" at bounding box center [82, 209] width 86 height 13
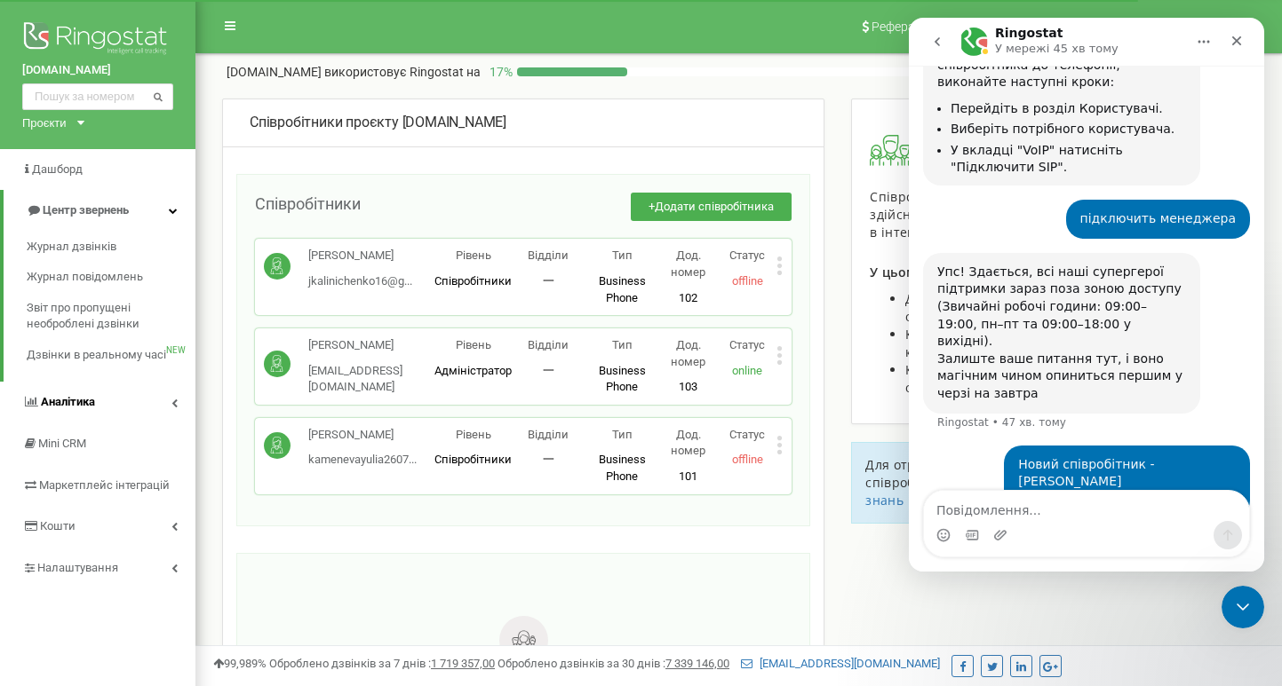
click at [95, 410] on link "Аналiтика" at bounding box center [97, 403] width 195 height 42
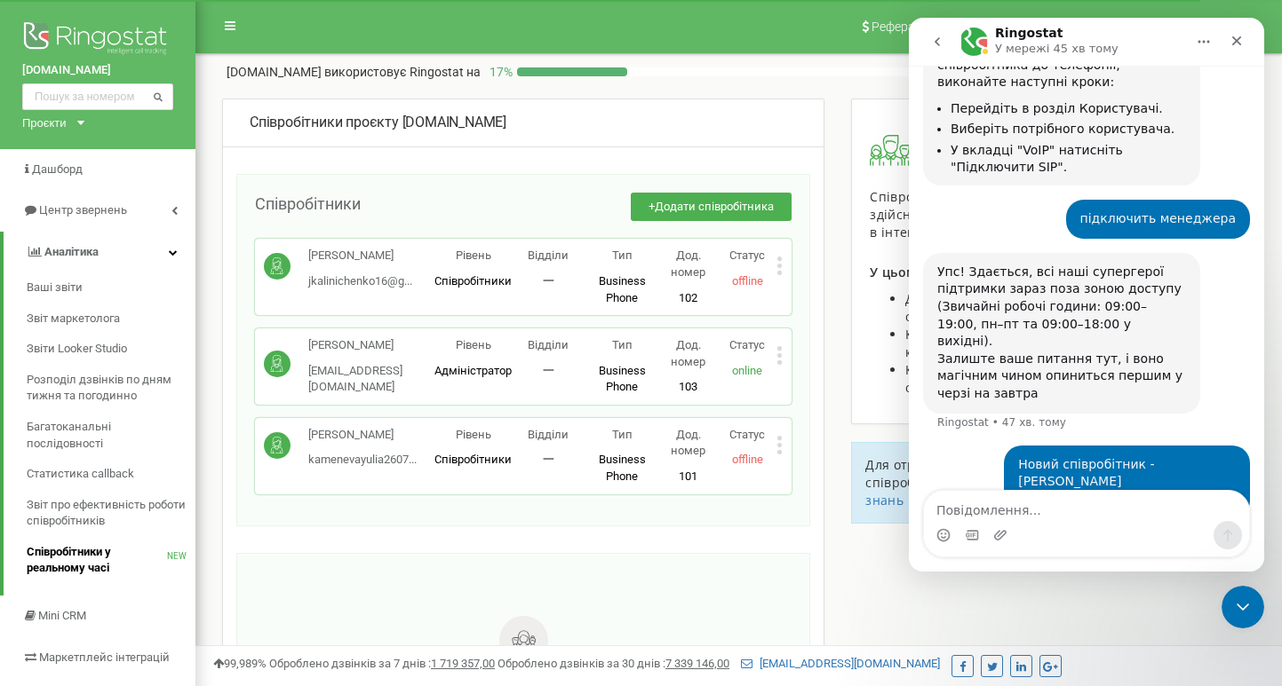
click at [95, 552] on span "Співробітники у реальному часі" at bounding box center [97, 560] width 140 height 33
click at [79, 512] on span "Звіт про ефективність роботи співробітників" at bounding box center [107, 513] width 160 height 33
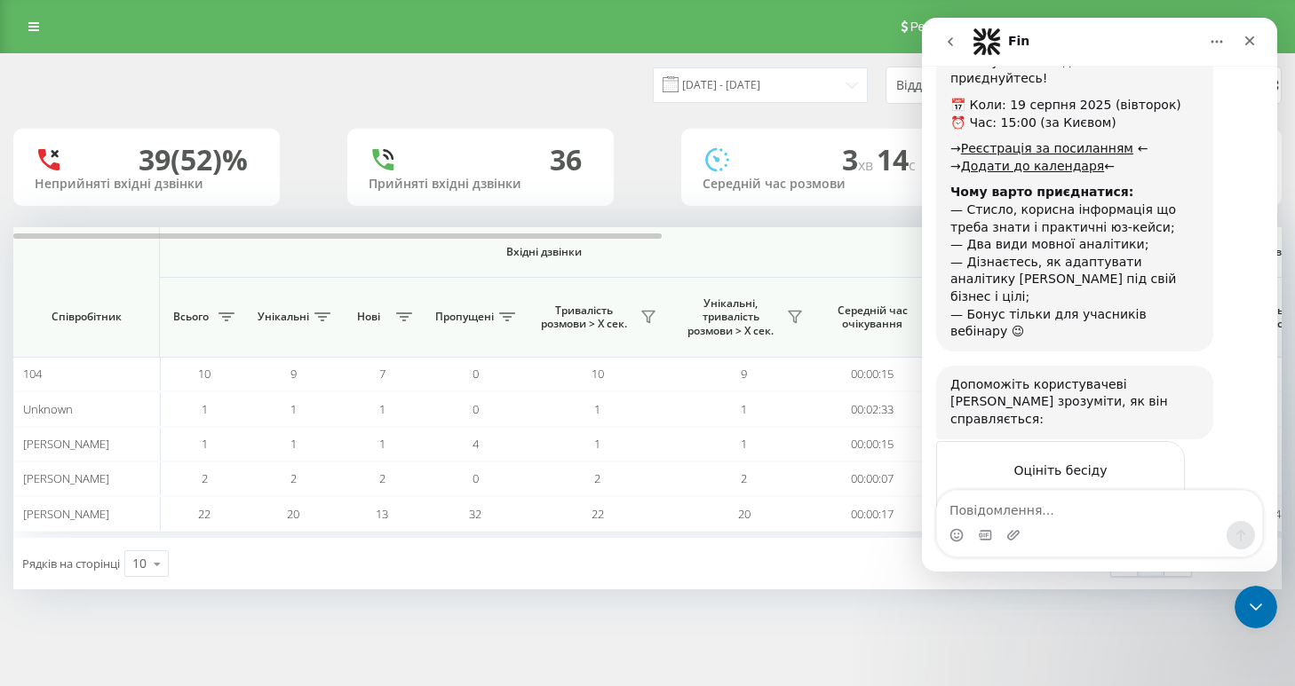
scroll to position [4840, 0]
